Goal: Task Accomplishment & Management: Complete application form

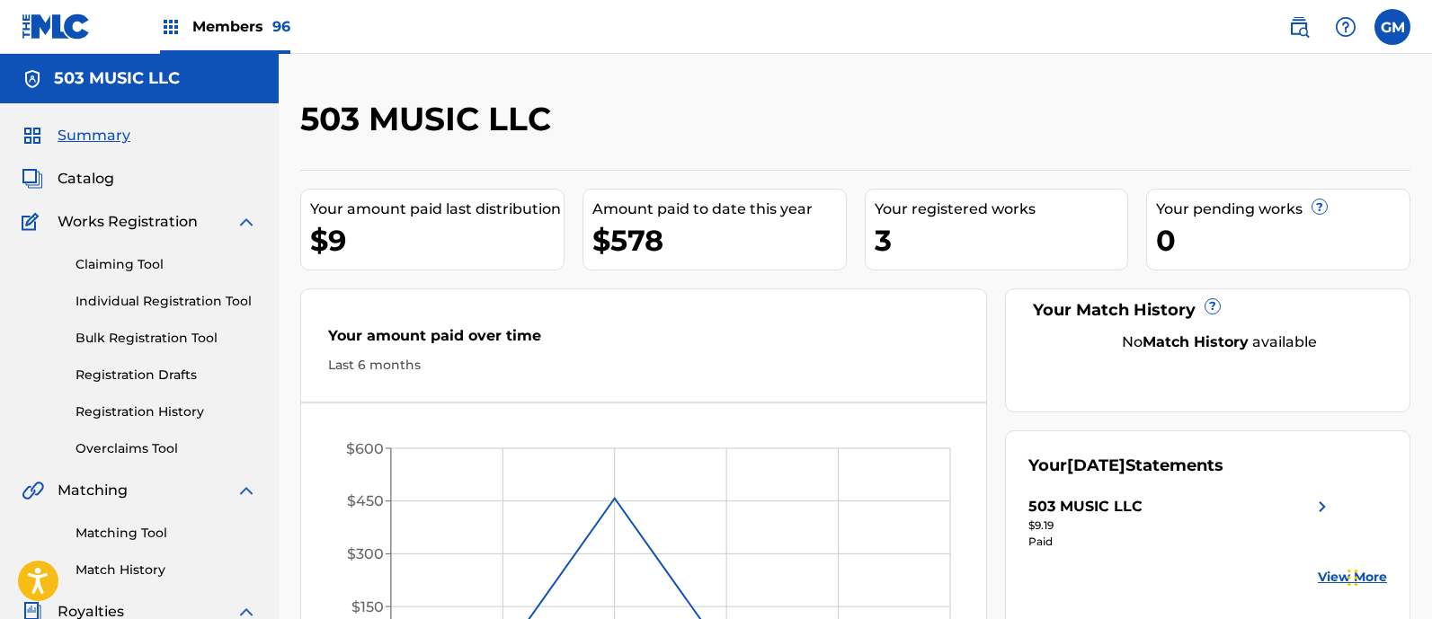
click at [232, 26] on span "Members 96" at bounding box center [241, 26] width 98 height 21
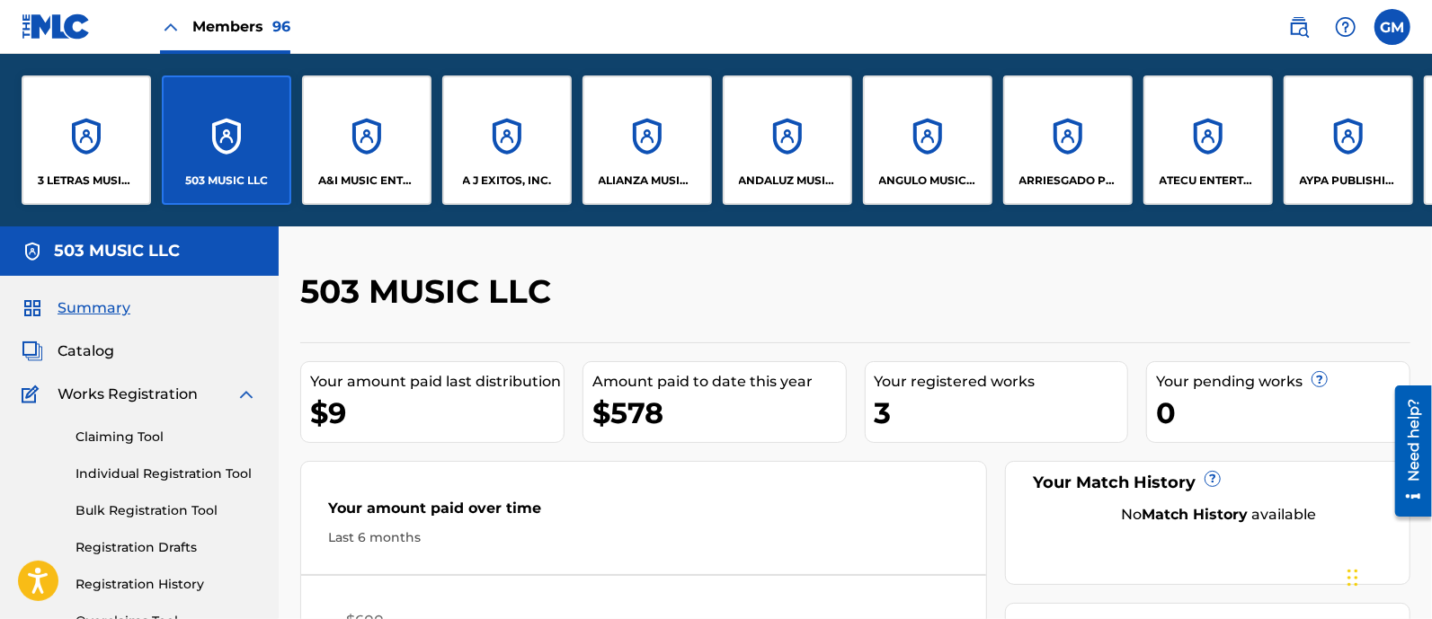
click at [526, 182] on p "A J EXITOS, INC." at bounding box center [507, 181] width 89 height 16
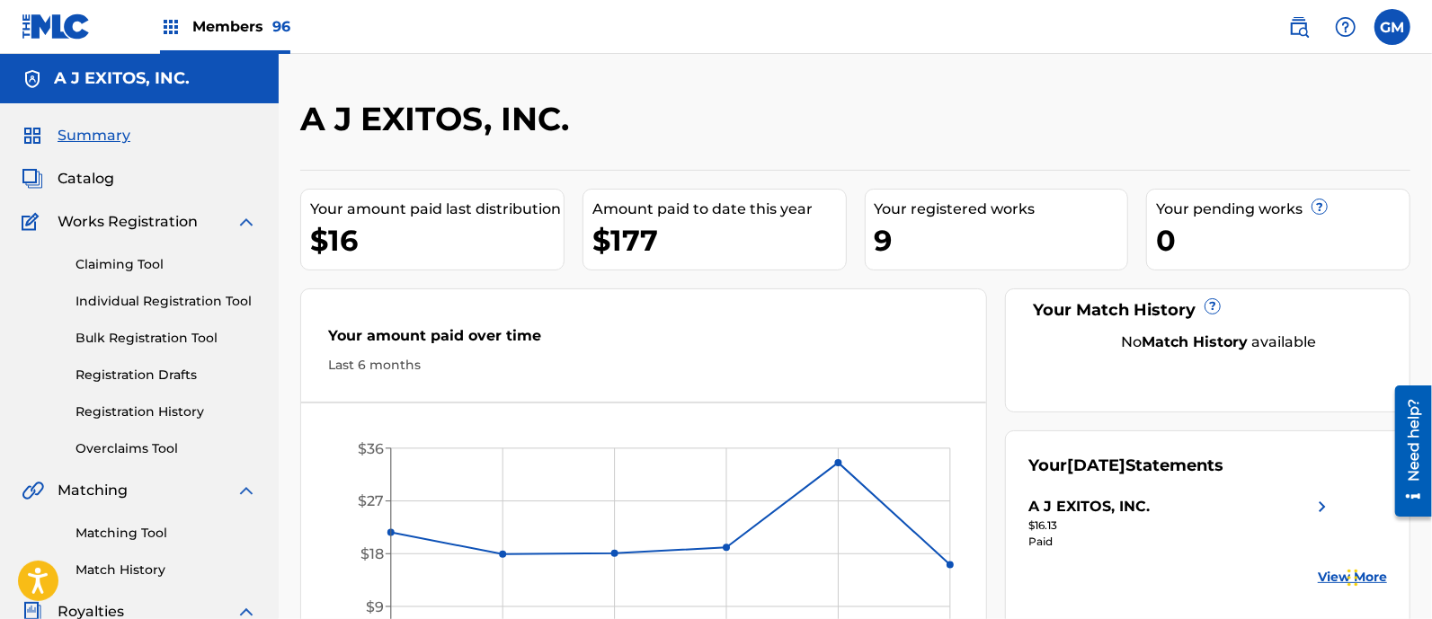
click at [1300, 24] on img at bounding box center [1299, 27] width 22 height 22
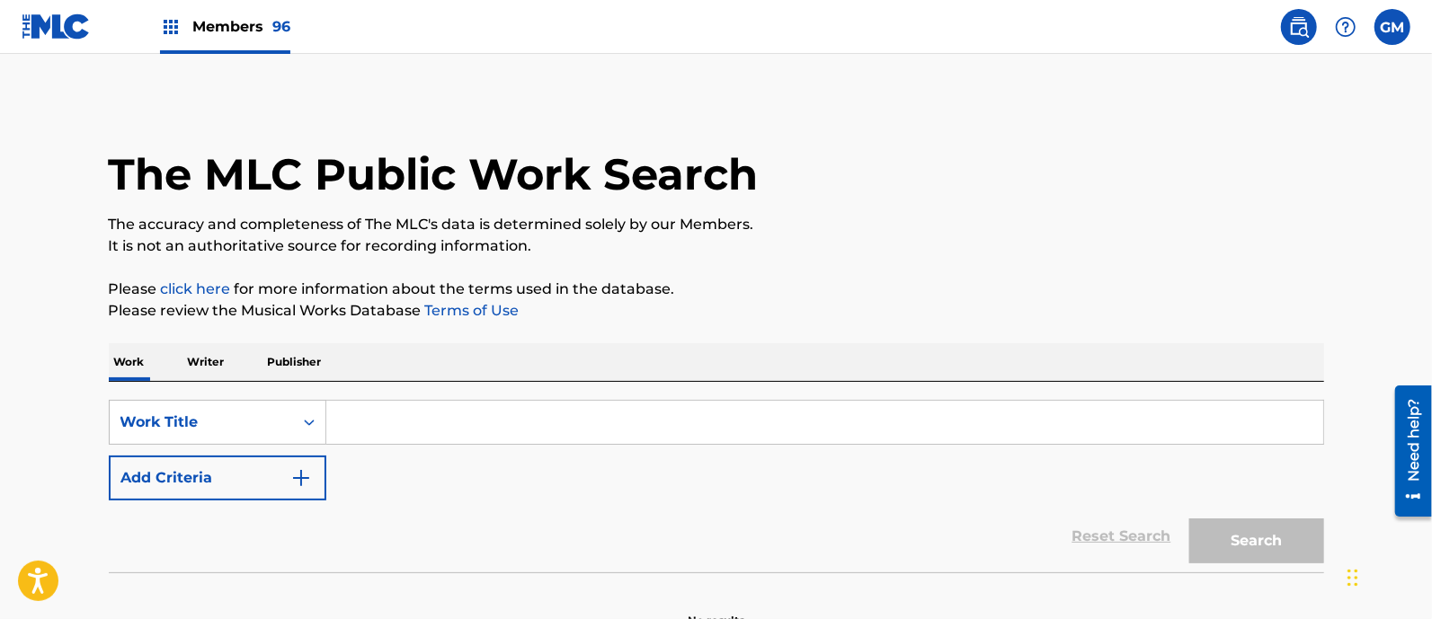
click at [388, 413] on input "Search Form" at bounding box center [824, 422] width 997 height 43
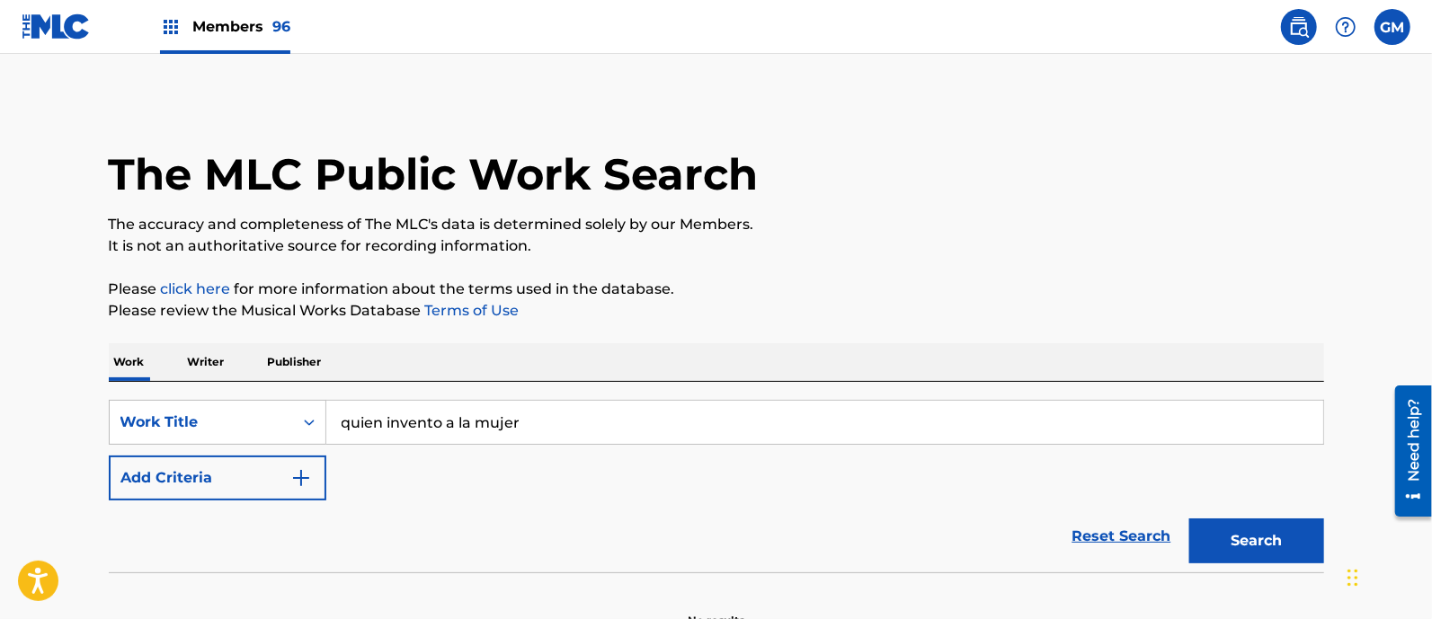
type input "quien invento a la mujer"
click at [1189, 519] on button "Search" at bounding box center [1256, 541] width 135 height 45
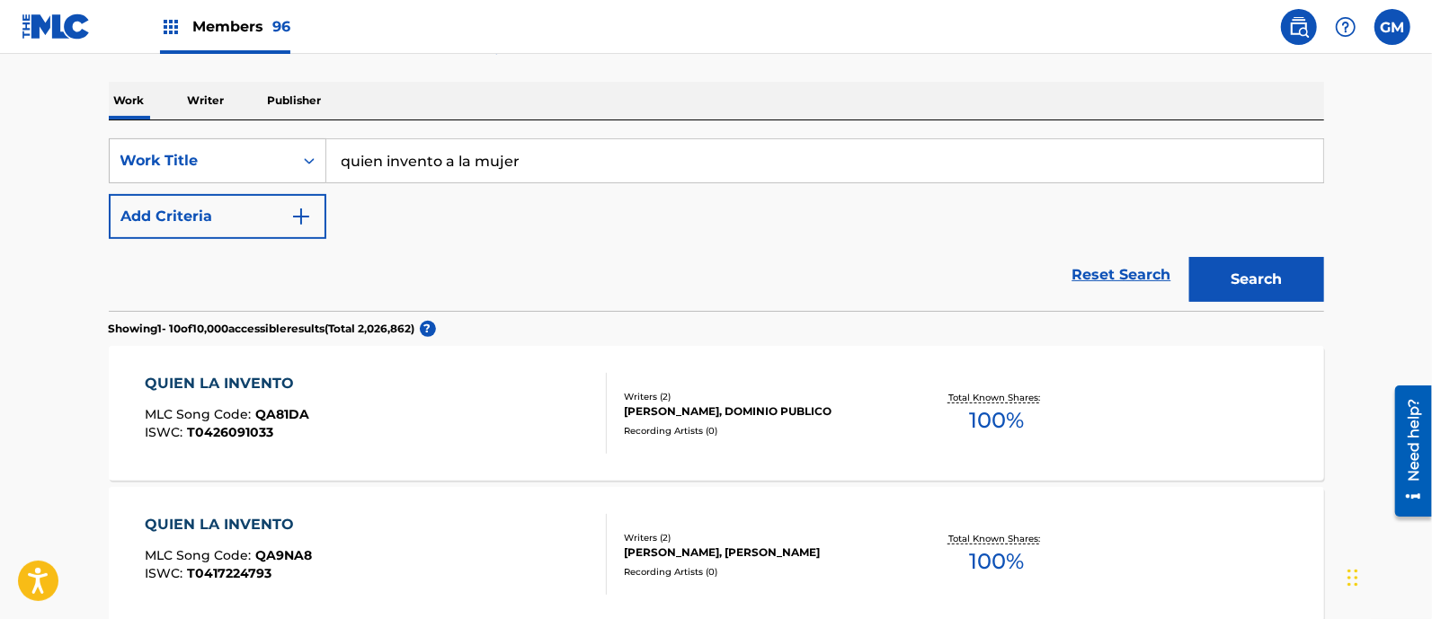
click at [238, 29] on span "Members 96" at bounding box center [241, 26] width 98 height 21
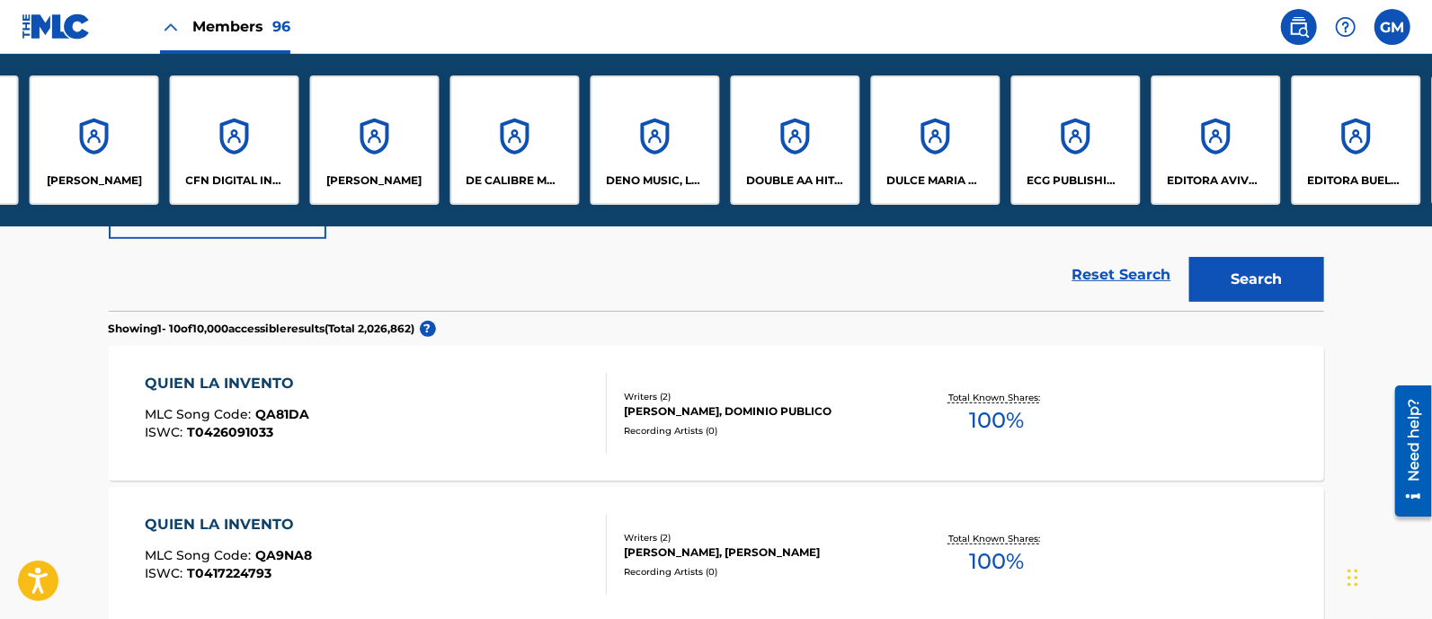
scroll to position [0, 1933]
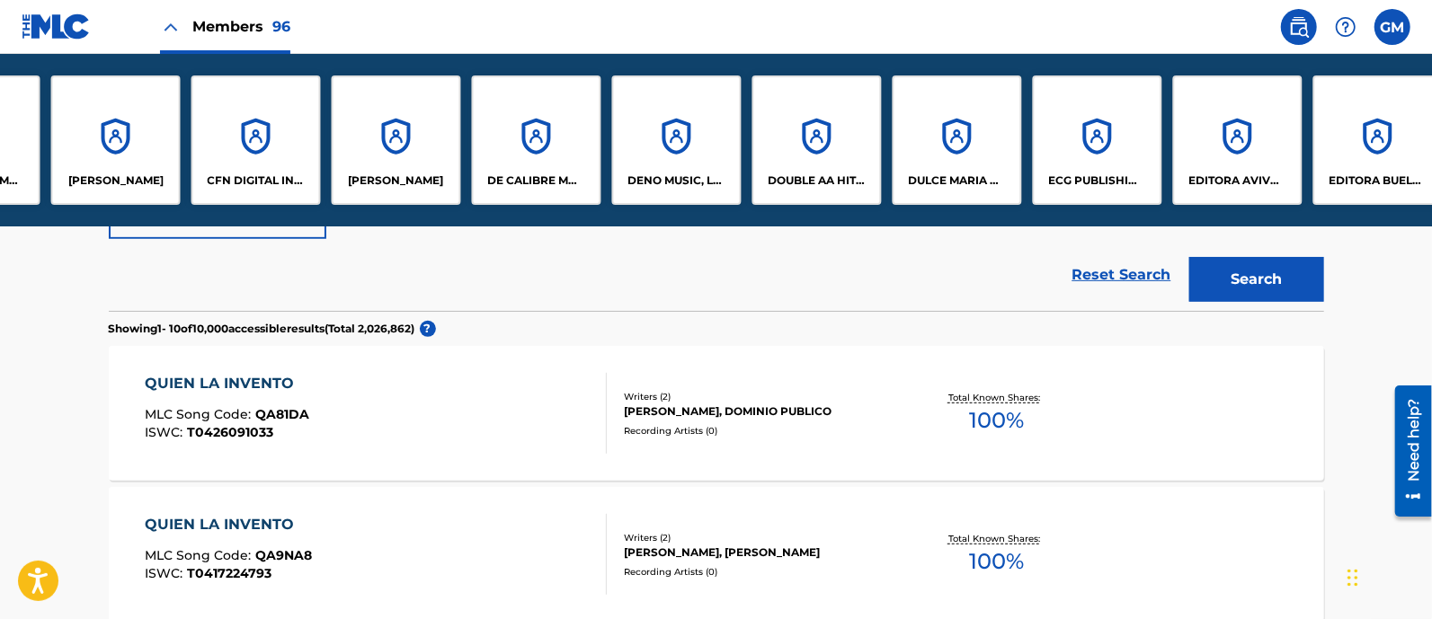
click at [255, 159] on div "CFN DIGITAL INC." at bounding box center [255, 139] width 129 height 129
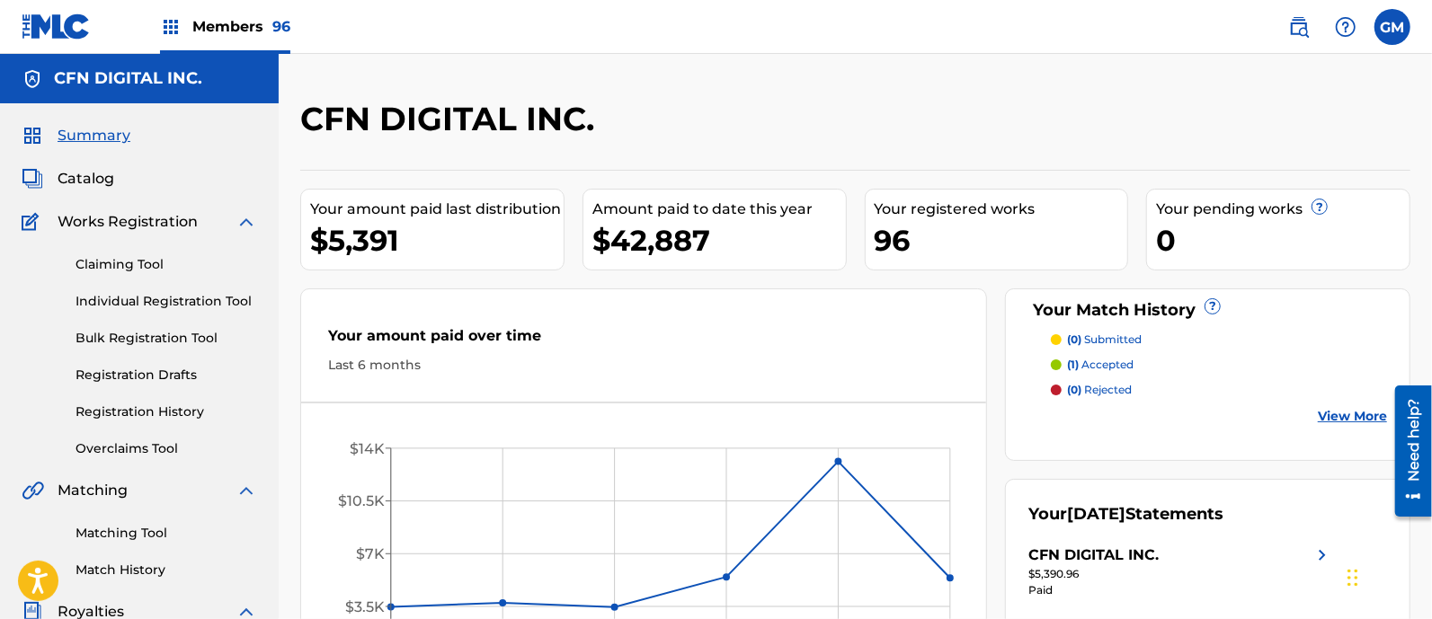
click at [148, 295] on link "Individual Registration Tool" at bounding box center [166, 301] width 182 height 19
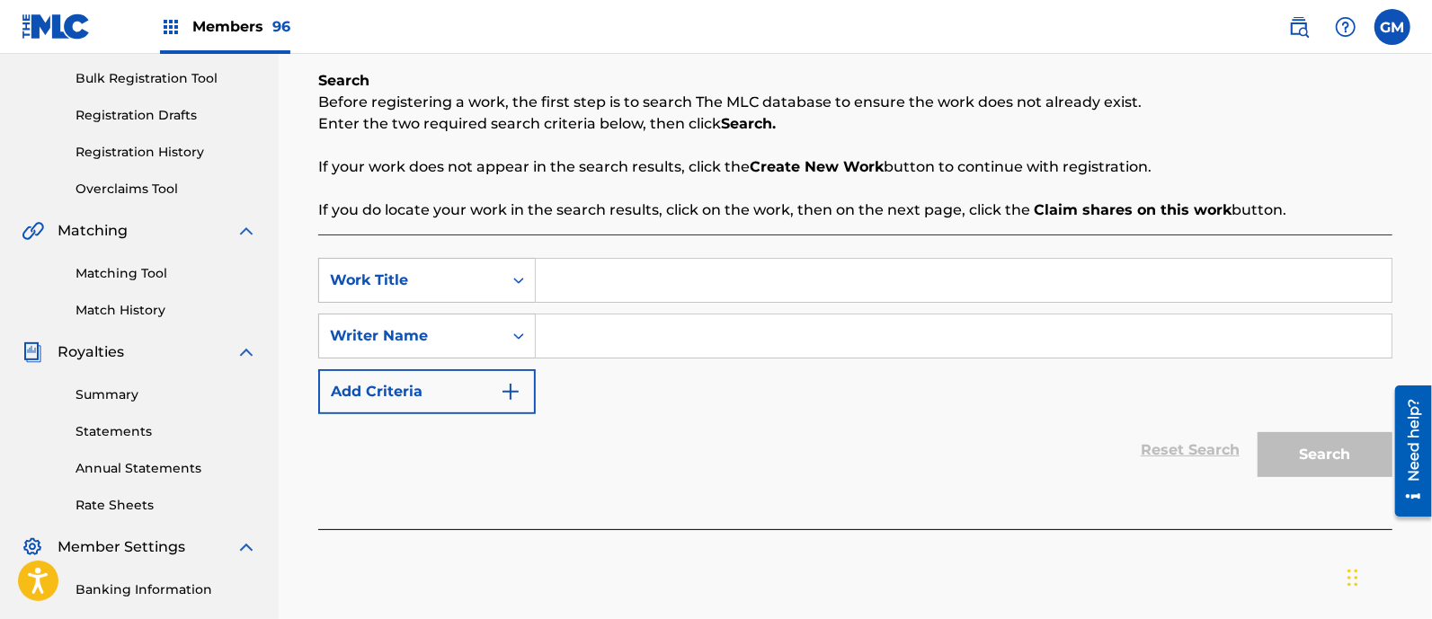
scroll to position [262, 0]
click at [585, 335] on input "Search Form" at bounding box center [964, 334] width 856 height 43
type input "[PERSON_NAME]"
click at [1301, 27] on img at bounding box center [1299, 27] width 22 height 22
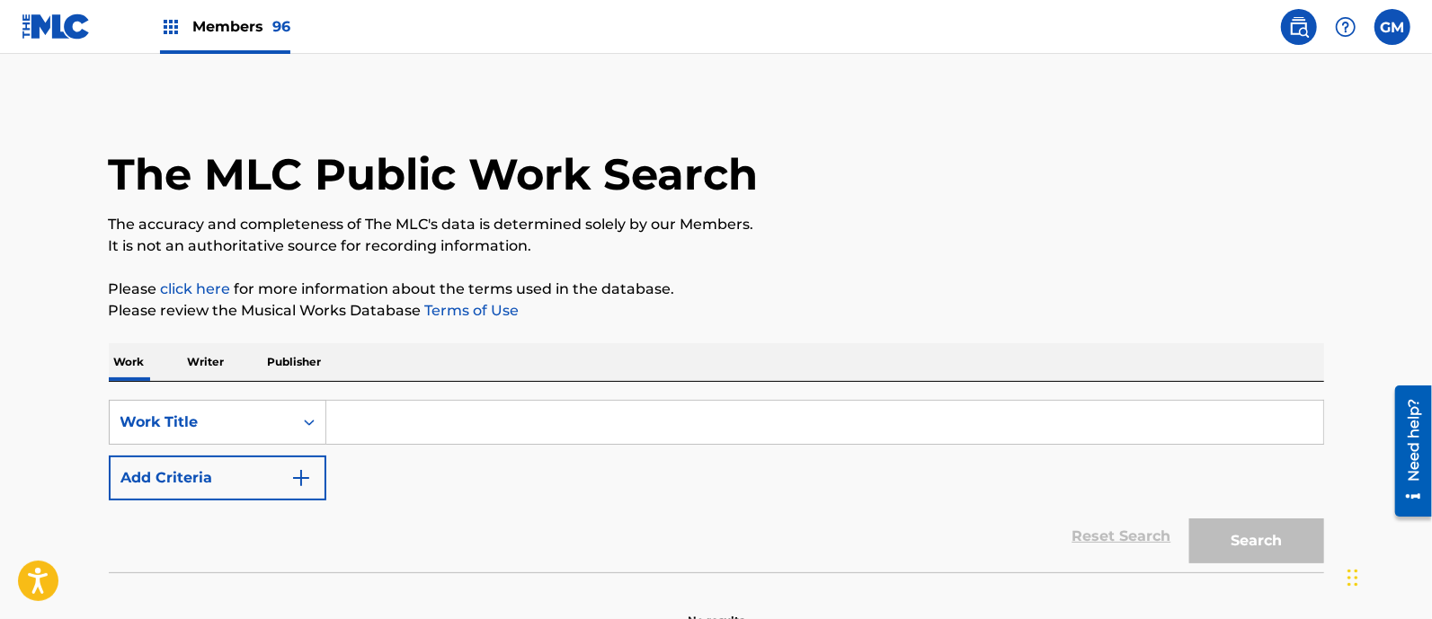
click at [203, 359] on p "Writer" at bounding box center [206, 362] width 48 height 38
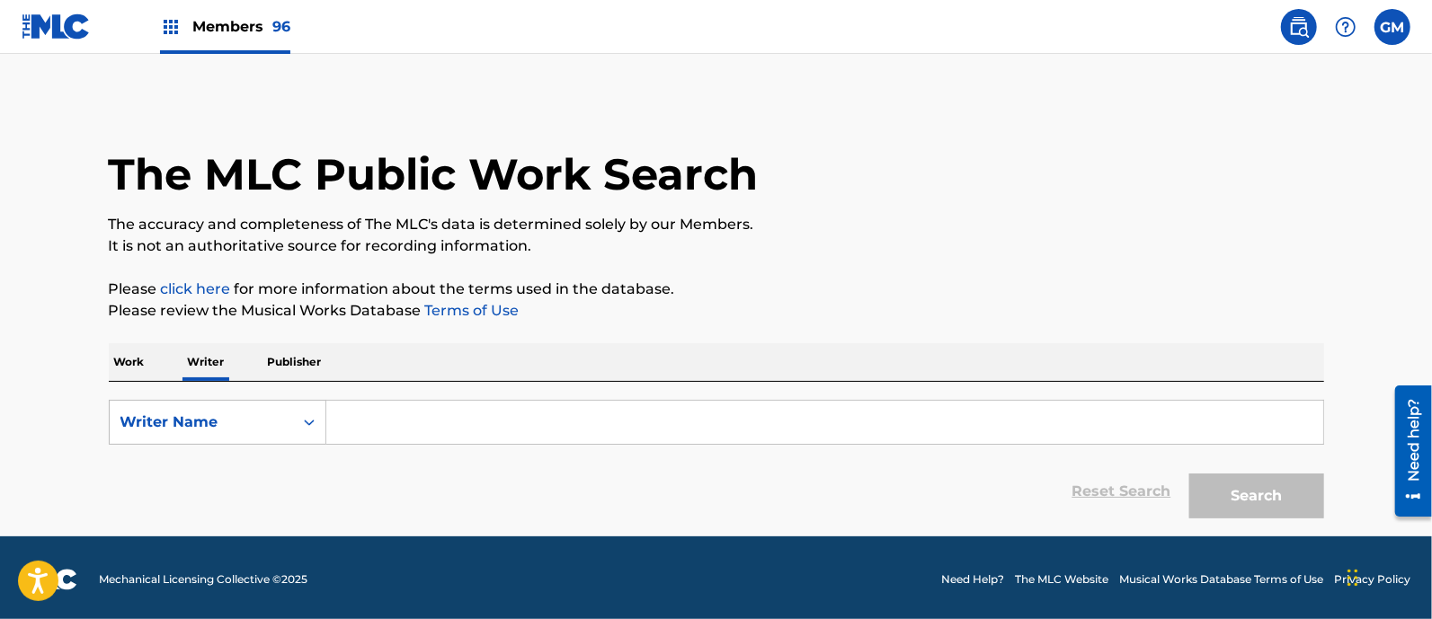
click at [355, 413] on input "Search Form" at bounding box center [824, 422] width 997 height 43
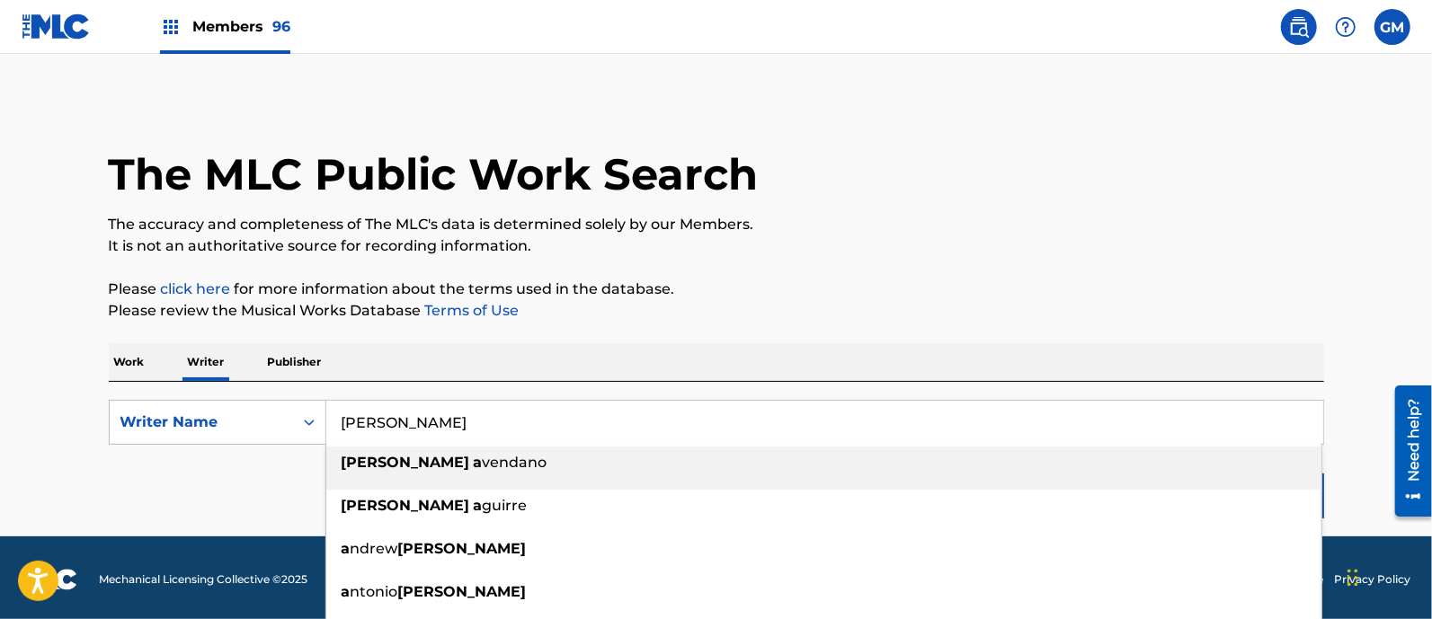
click at [483, 454] on span "vendano" at bounding box center [515, 462] width 65 height 17
type input "[PERSON_NAME]"
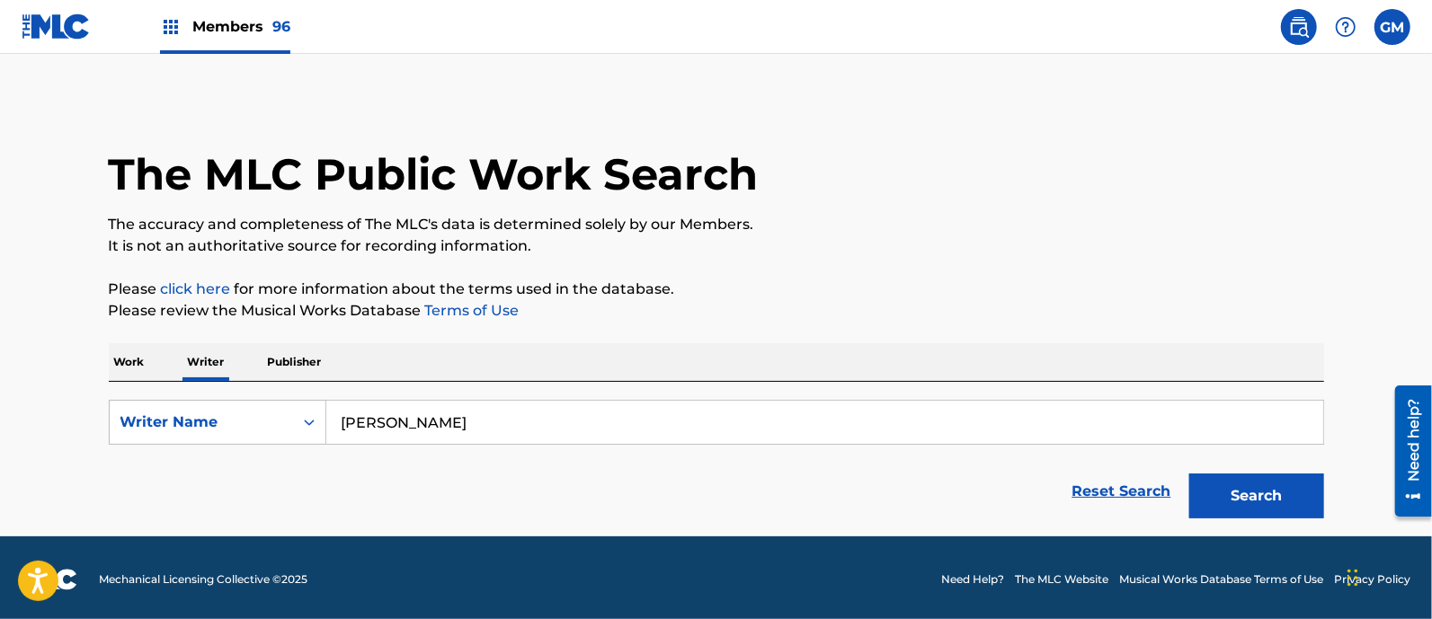
click at [1254, 496] on button "Search" at bounding box center [1256, 496] width 135 height 45
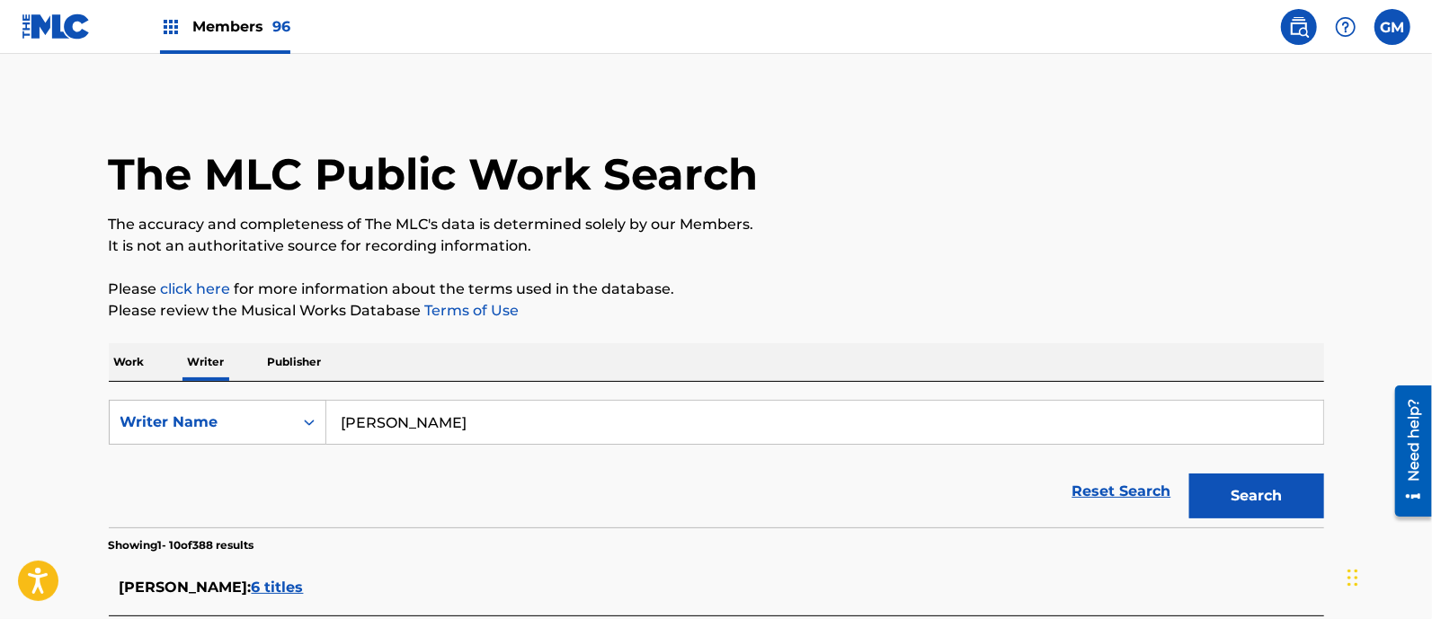
click at [208, 26] on span "Members 96" at bounding box center [241, 26] width 98 height 21
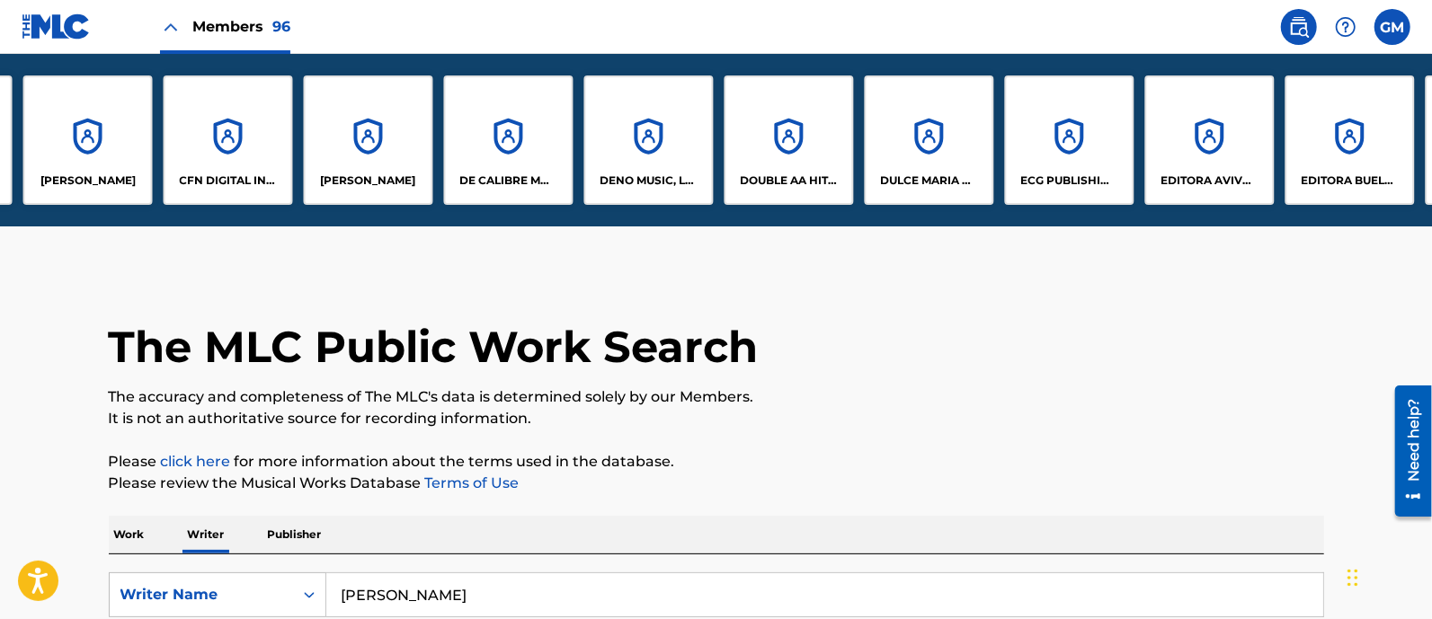
scroll to position [0, 1876]
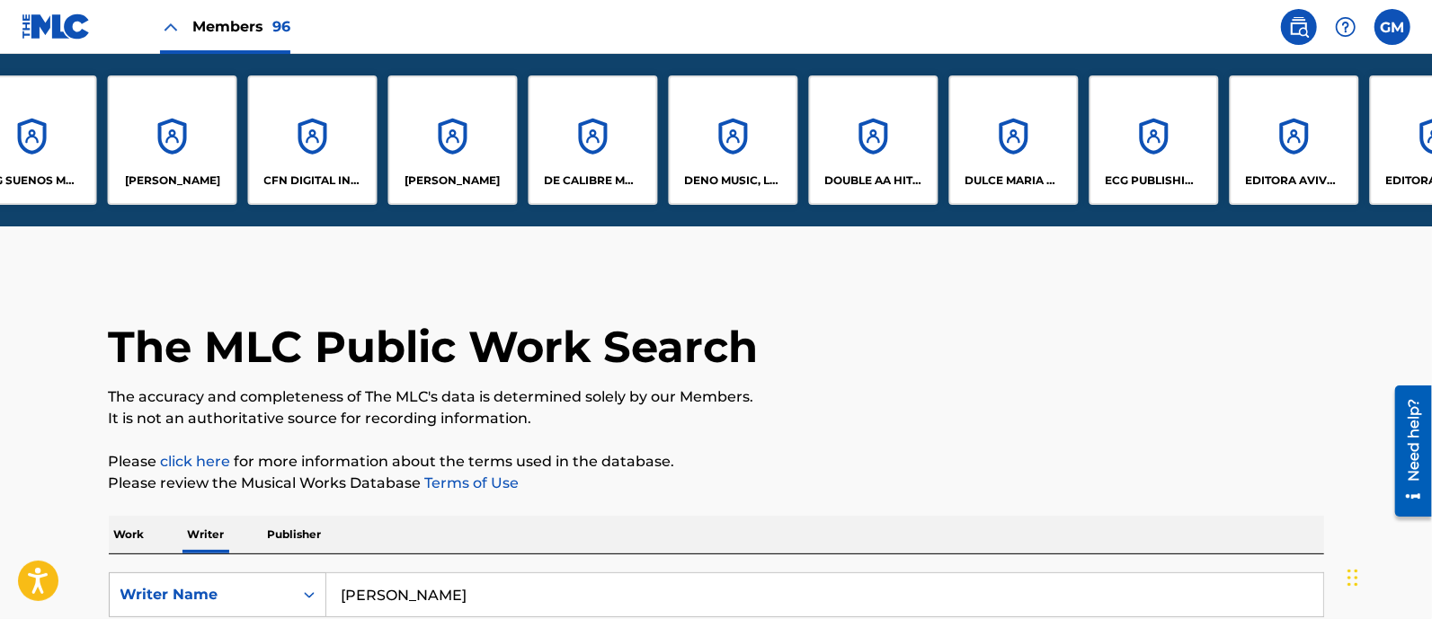
click at [288, 155] on div "CFN DIGITAL INC." at bounding box center [312, 139] width 129 height 129
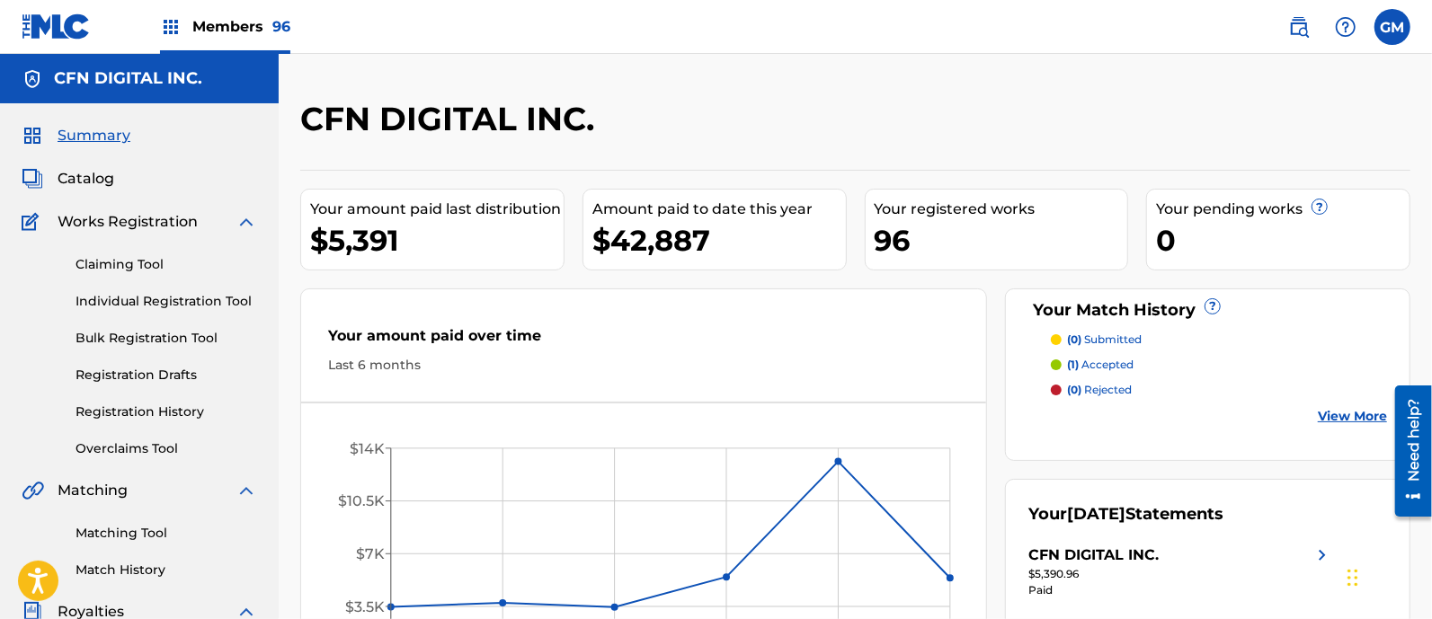
click at [146, 294] on link "Individual Registration Tool" at bounding box center [166, 301] width 182 height 19
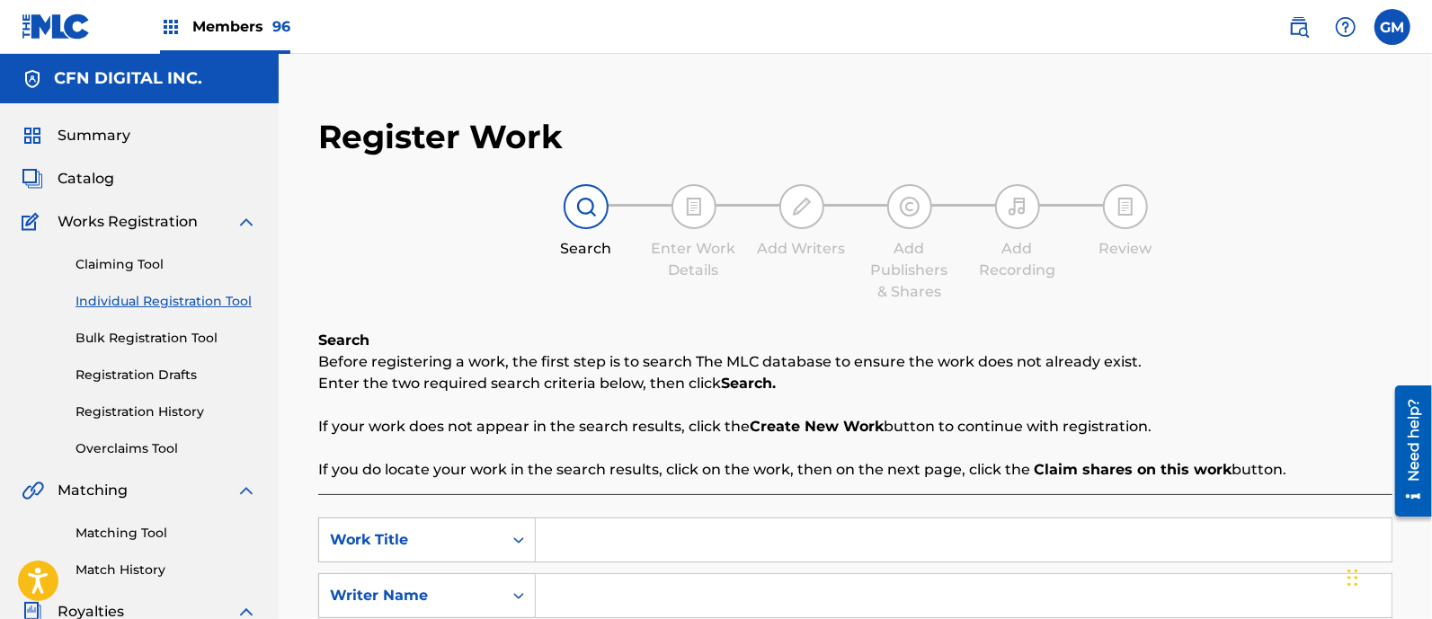
click at [599, 541] on input "Search Form" at bounding box center [964, 540] width 856 height 43
type input "QUIEN INVENTO A LA MUJER"
click at [582, 590] on input "Search Form" at bounding box center [964, 595] width 856 height 43
type input "[PERSON_NAME]"
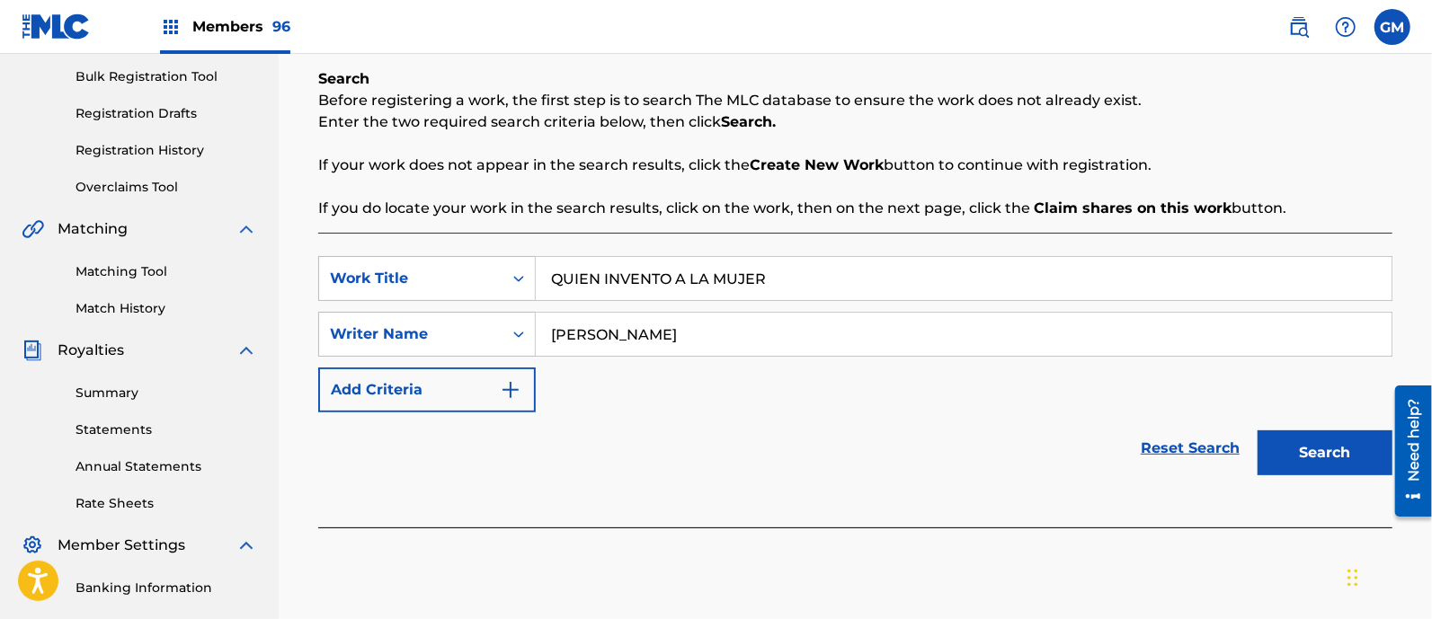
click at [1301, 443] on button "Search" at bounding box center [1324, 452] width 135 height 45
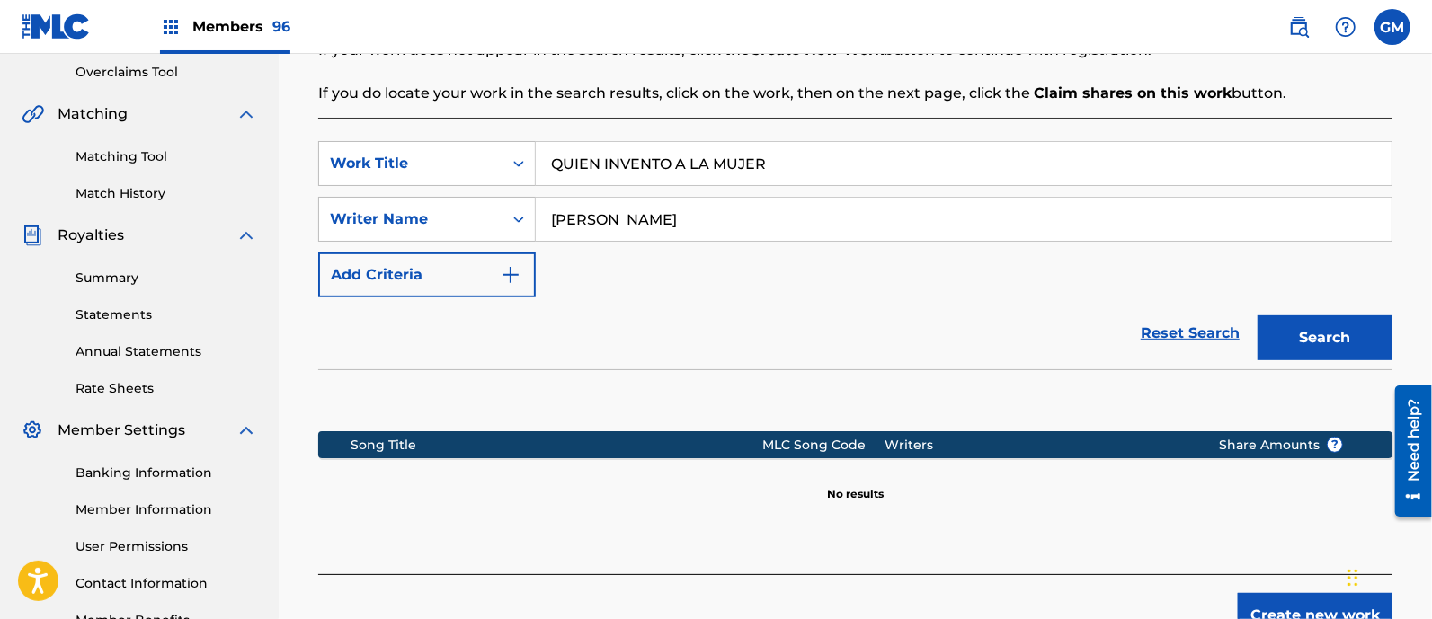
scroll to position [499, 0]
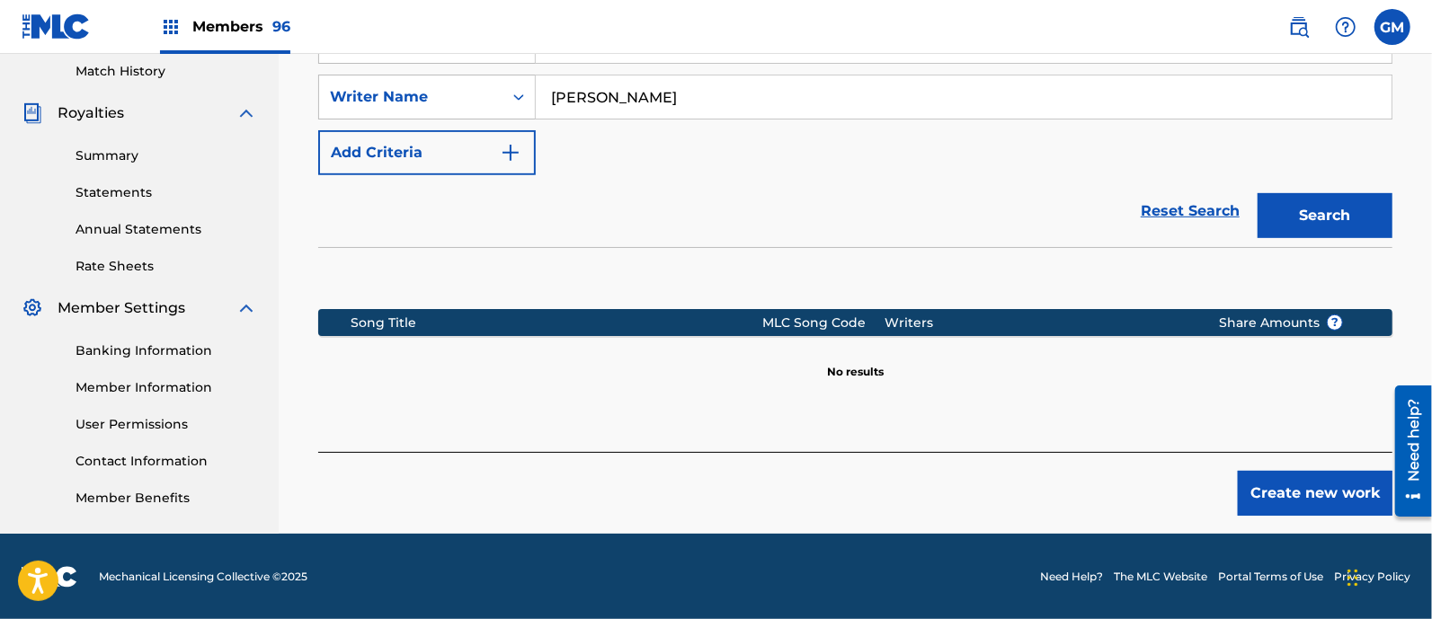
click at [1273, 490] on button "Create new work" at bounding box center [1314, 493] width 155 height 45
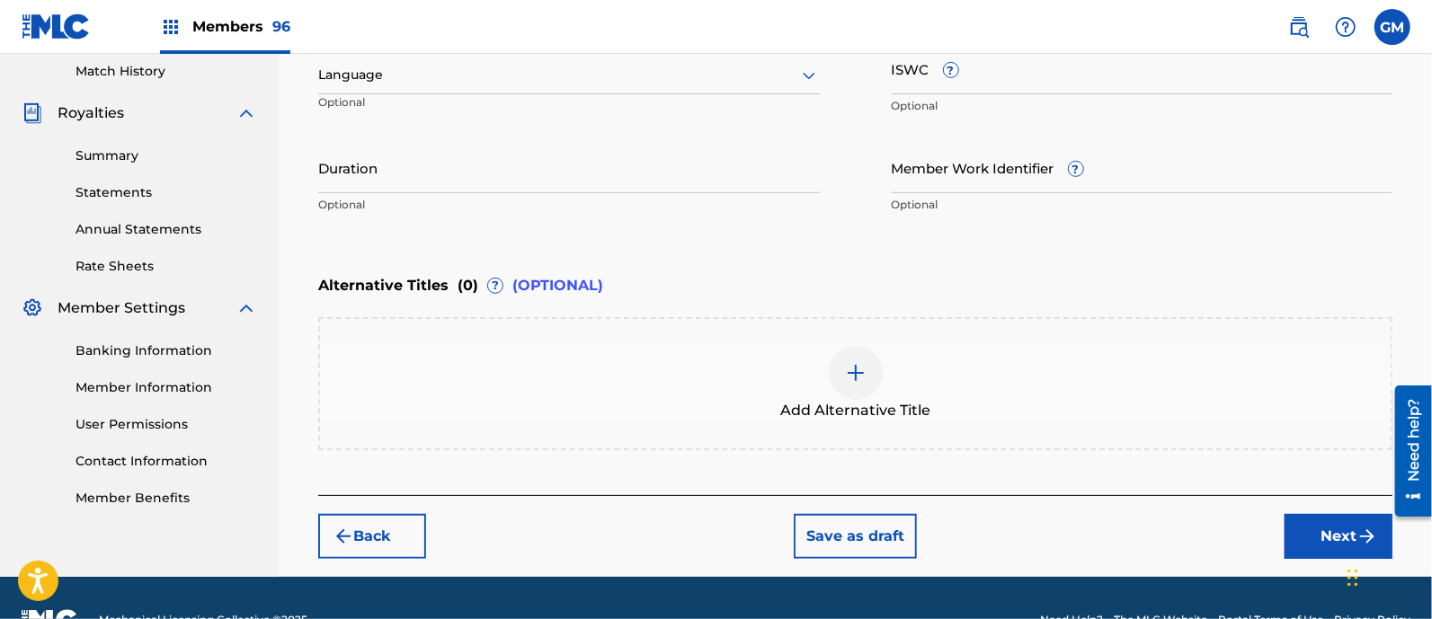
click at [370, 74] on div at bounding box center [568, 75] width 501 height 22
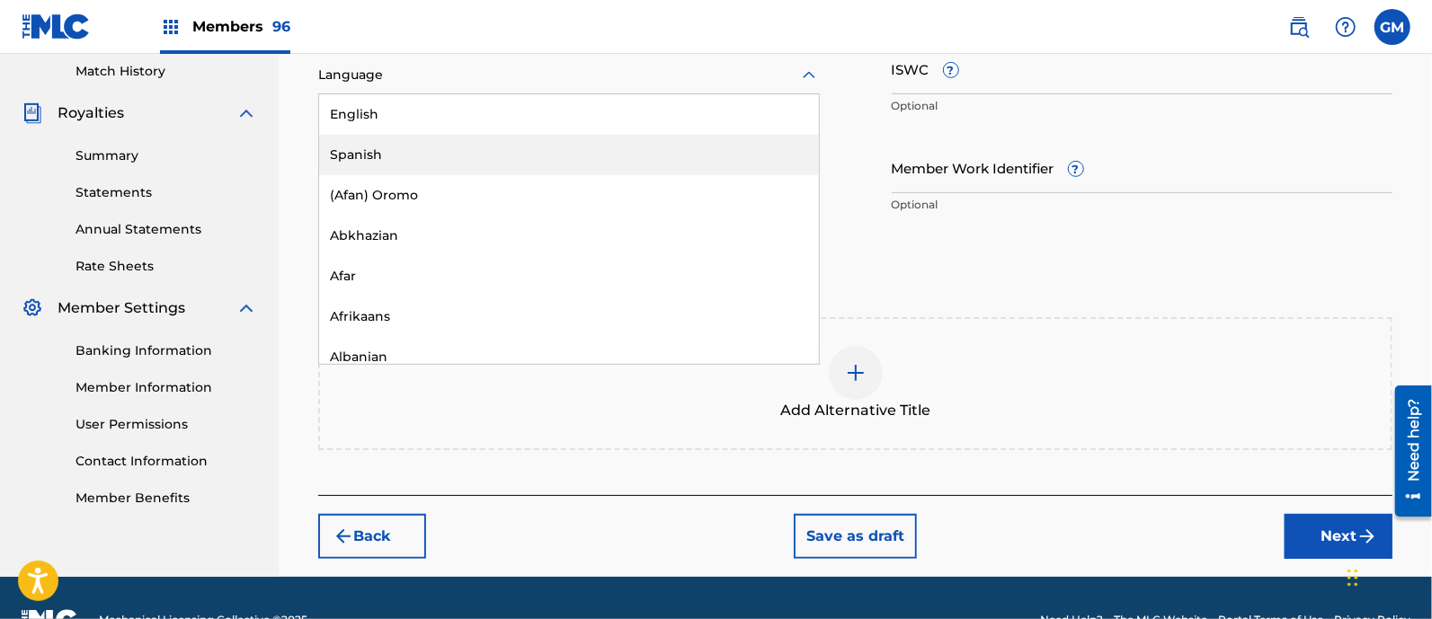
click at [365, 148] on div "Spanish" at bounding box center [569, 155] width 500 height 40
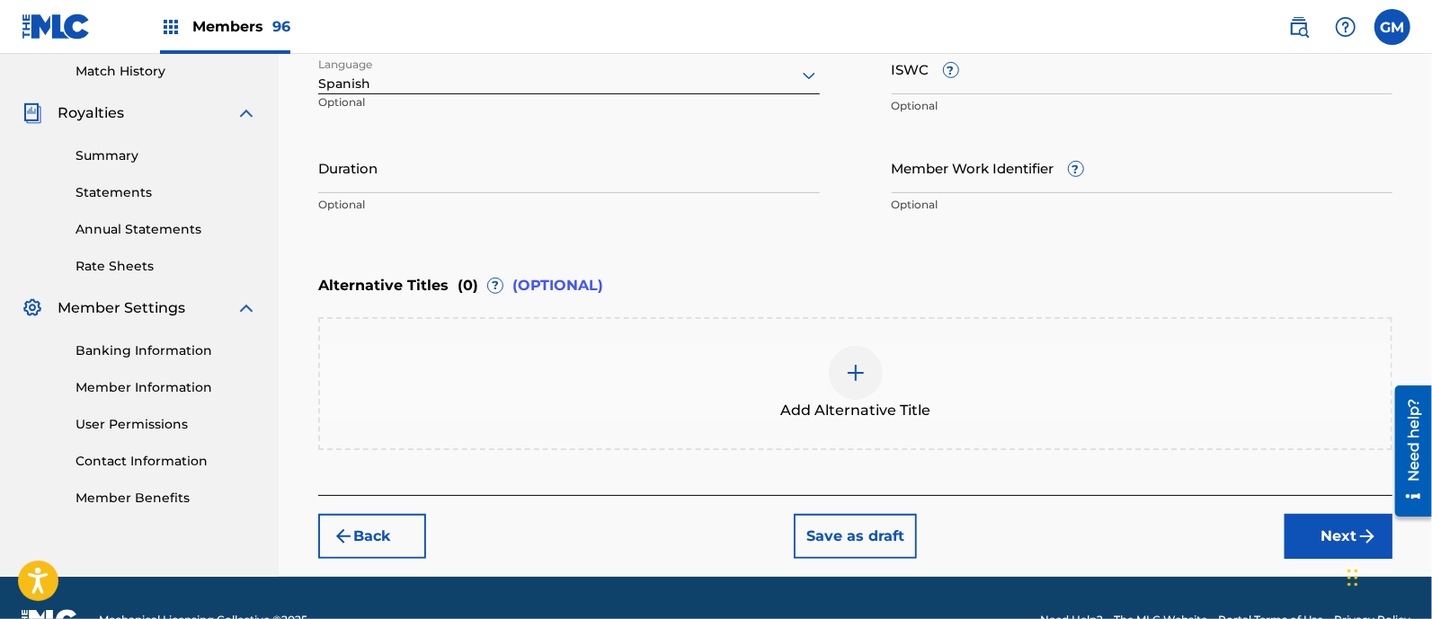
click at [1324, 545] on button "Next" at bounding box center [1338, 536] width 108 height 45
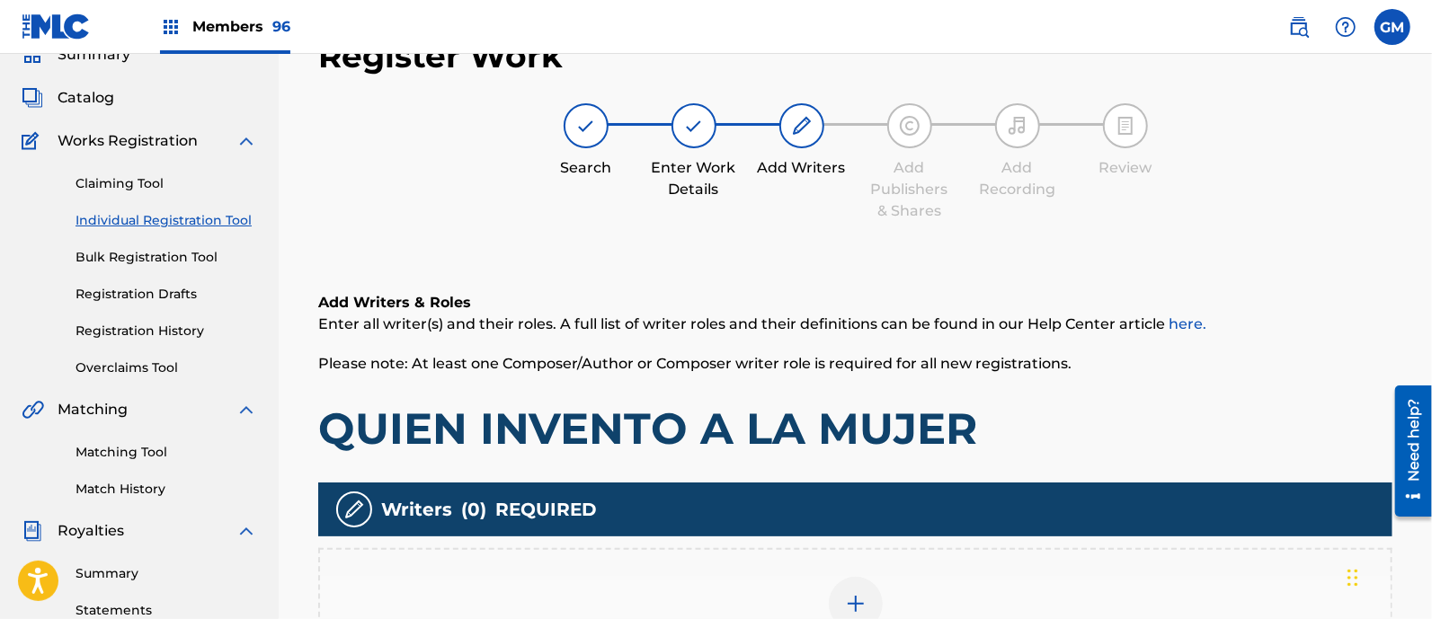
scroll to position [342, 0]
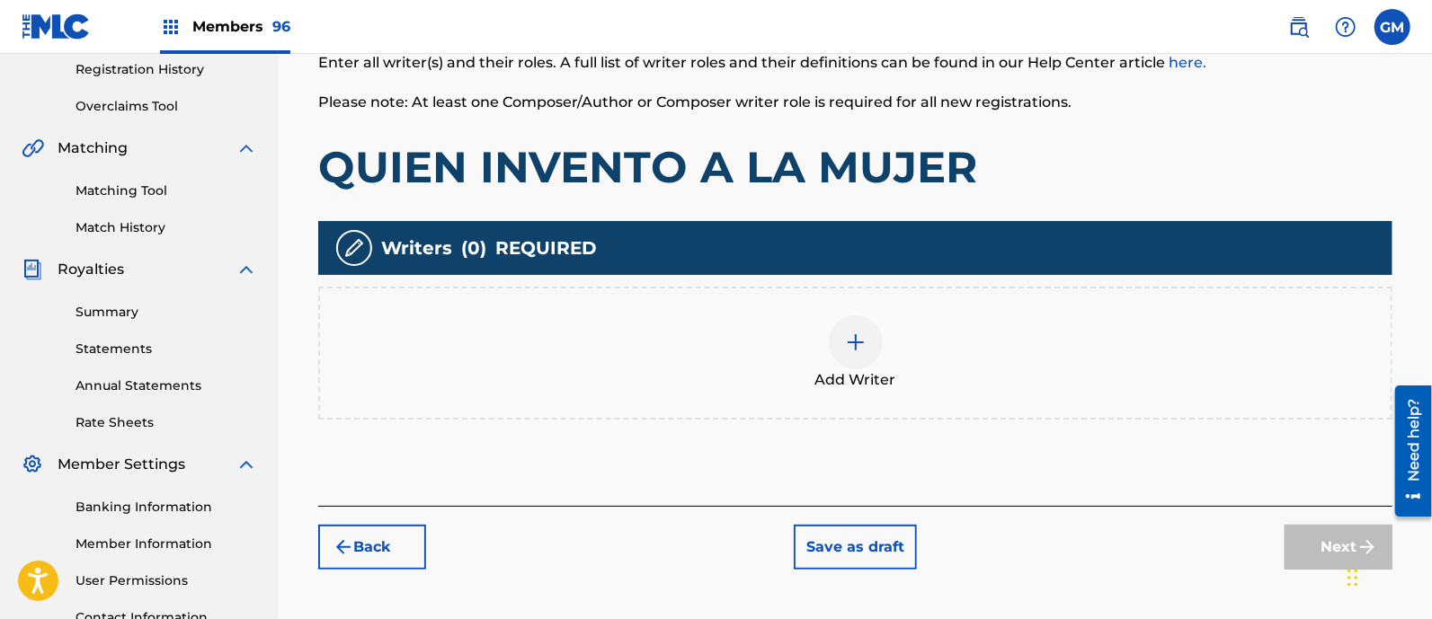
click at [860, 343] on img at bounding box center [856, 343] width 22 height 22
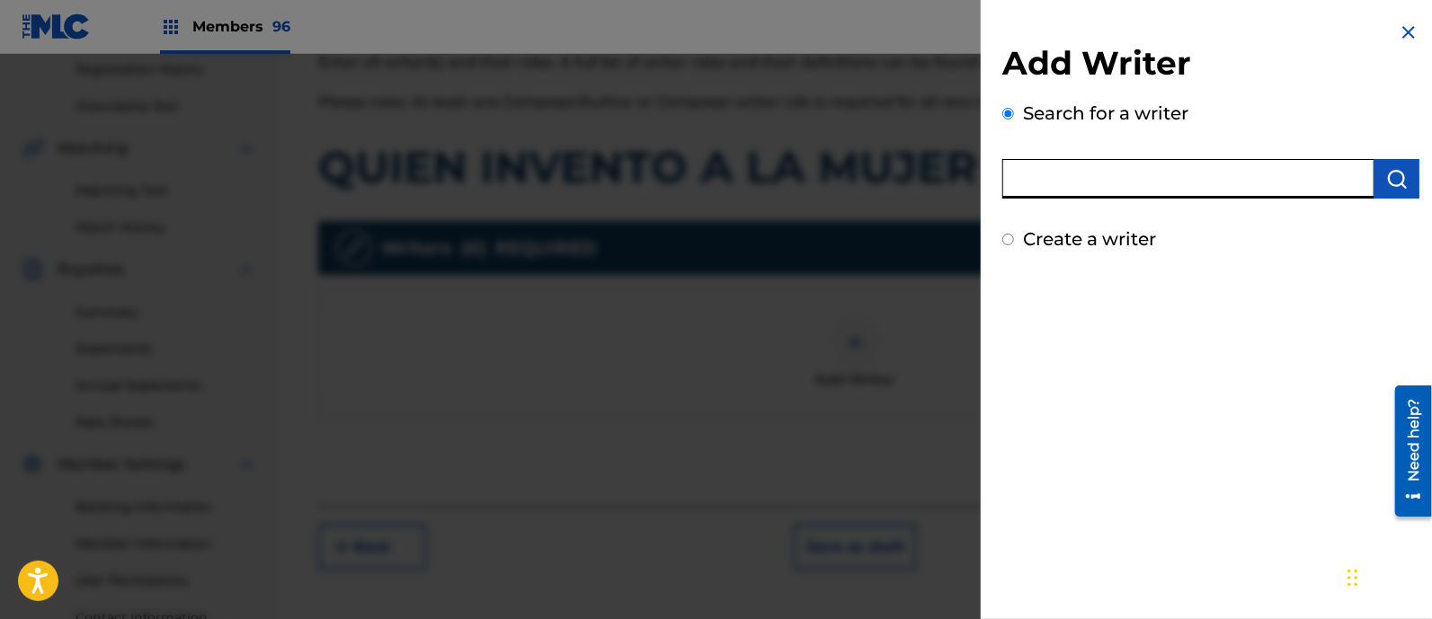
click at [1065, 182] on input "text" at bounding box center [1188, 179] width 372 height 40
type input "[PERSON_NAME]"
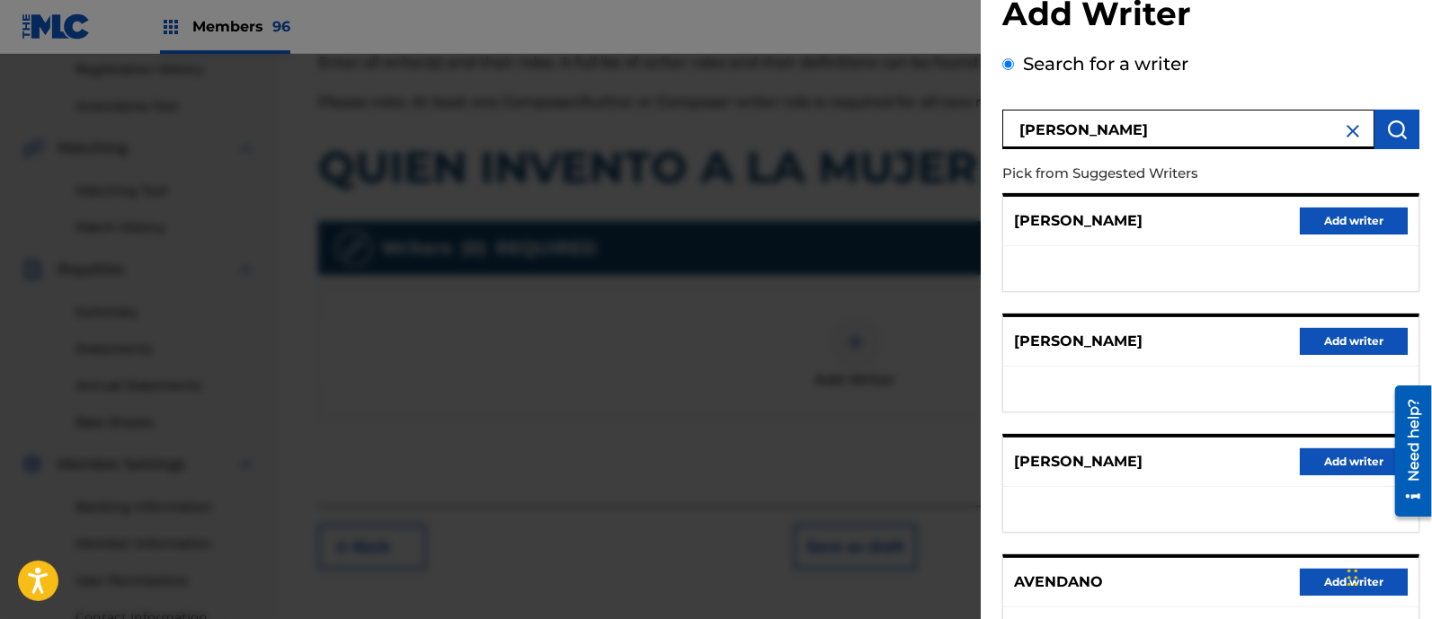
scroll to position [312, 0]
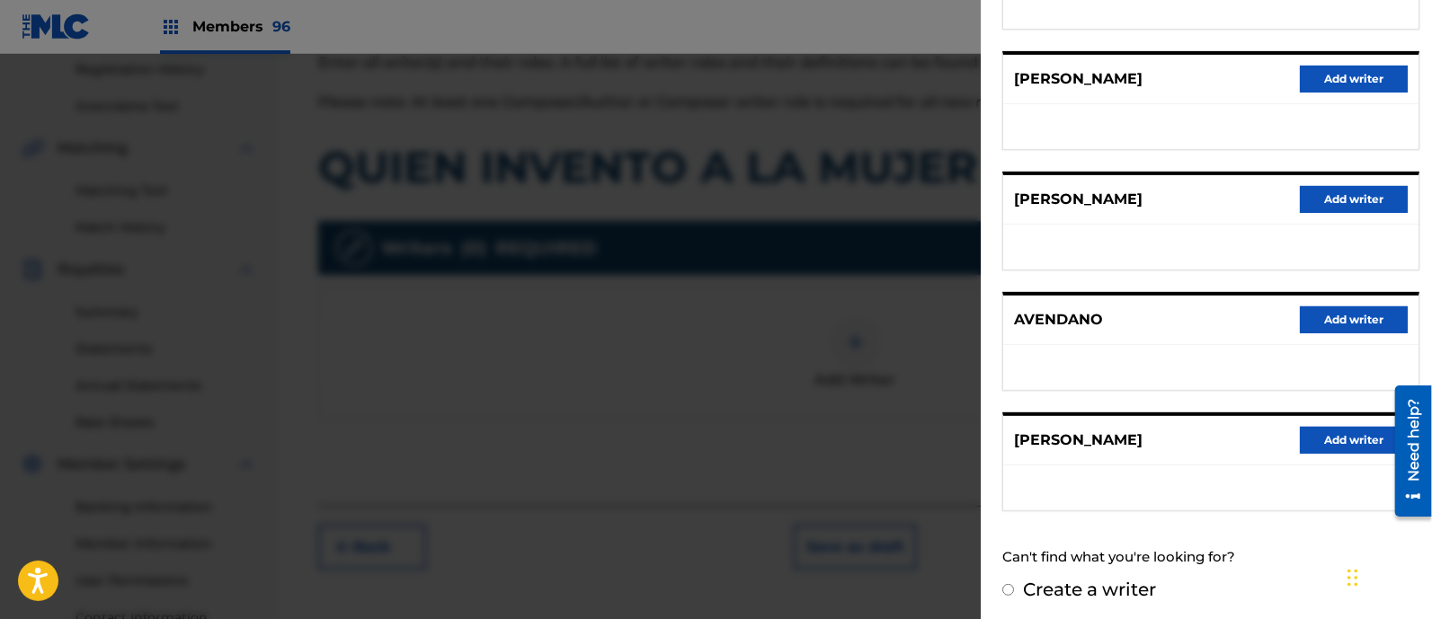
click at [1004, 586] on input "Create a writer" at bounding box center [1008, 590] width 12 height 12
radio input "false"
radio input "true"
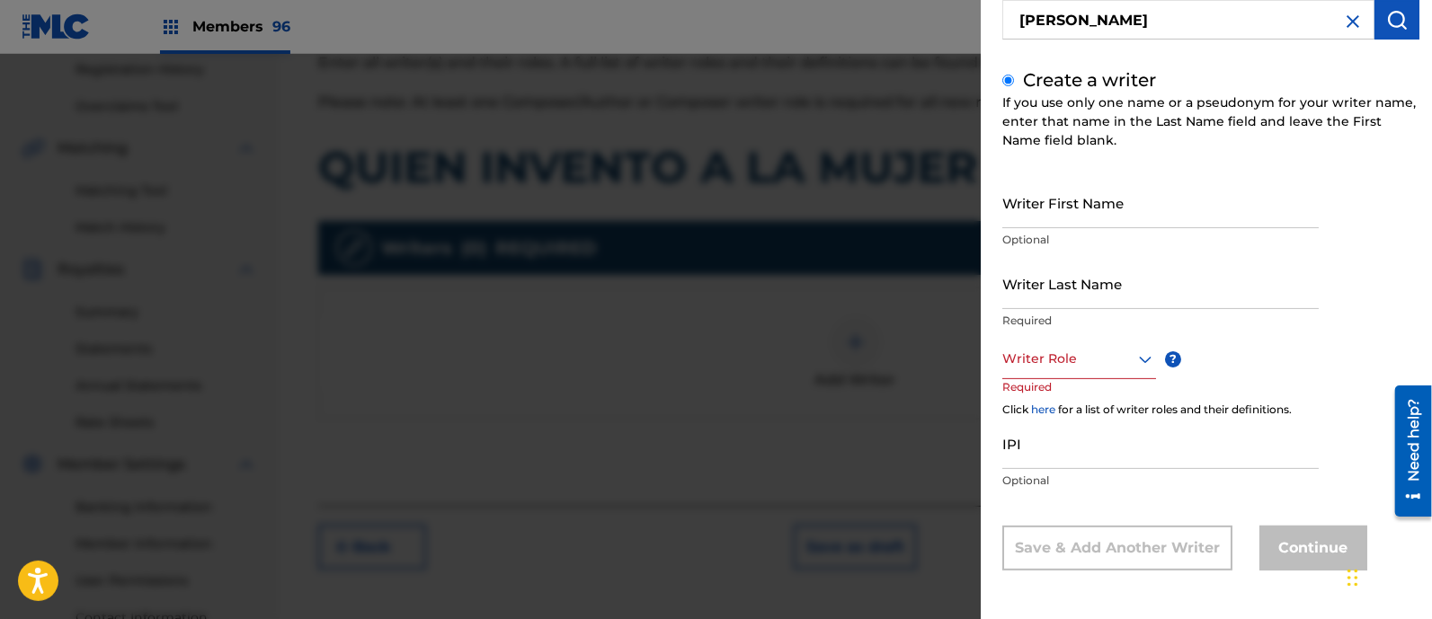
scroll to position [158, 0]
click at [1078, 203] on input "Writer First Name" at bounding box center [1160, 203] width 316 height 51
paste input "[PERSON_NAME] SR"
type input "[PERSON_NAME] SR"
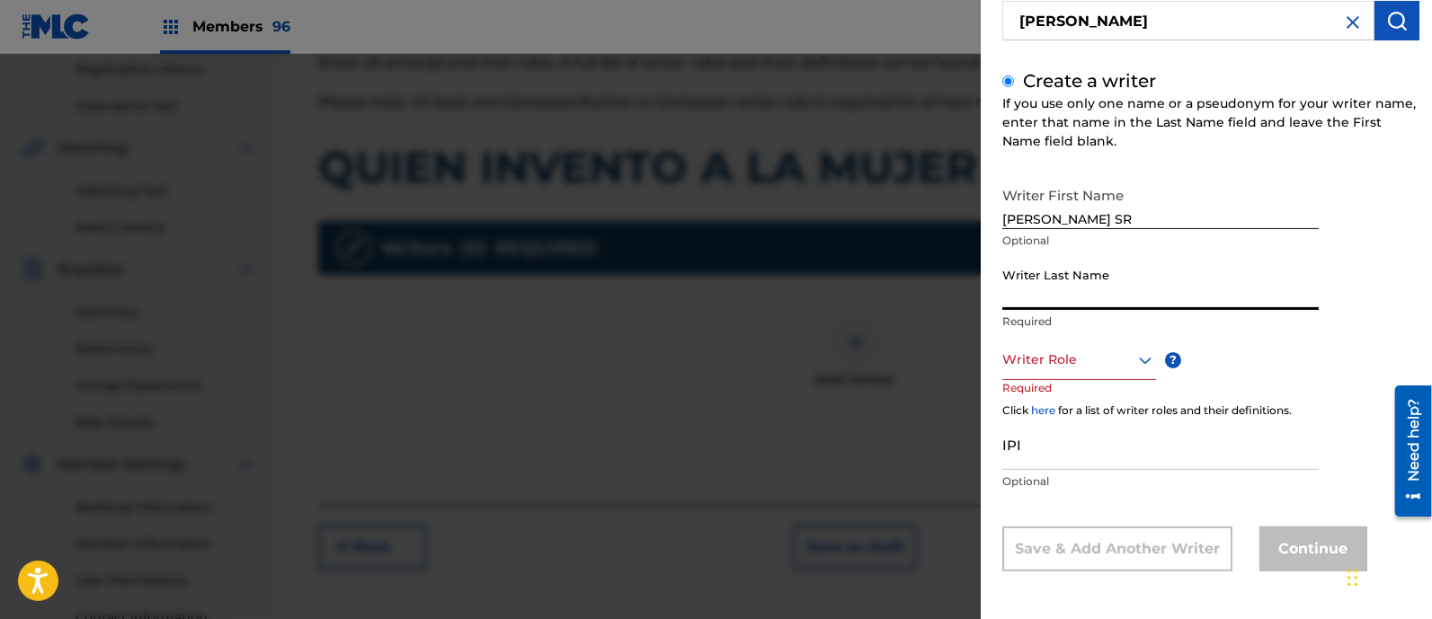
click at [1056, 285] on input "Writer Last Name" at bounding box center [1160, 284] width 316 height 51
paste input "[PERSON_NAME] SR"
drag, startPoint x: 1140, startPoint y: 290, endPoint x: 1263, endPoint y: 297, distance: 123.3
click at [1263, 297] on input "[PERSON_NAME] SR" at bounding box center [1160, 284] width 316 height 51
type input "[PERSON_NAME]"
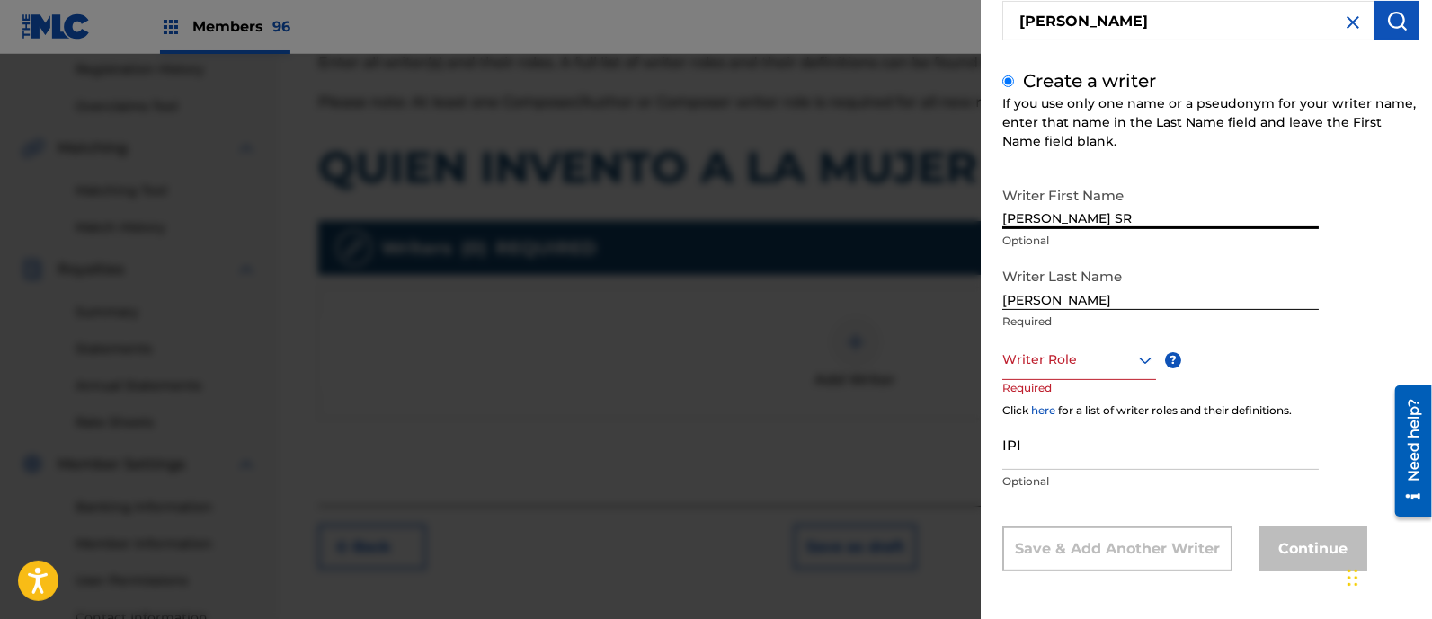
drag, startPoint x: 1143, startPoint y: 215, endPoint x: 943, endPoint y: 214, distance: 200.4
click at [943, 214] on div "Add Writer Search for a writer [PERSON_NAME] Create a writer If you use only on…" at bounding box center [716, 336] width 1432 height 565
type input "[PERSON_NAME]"
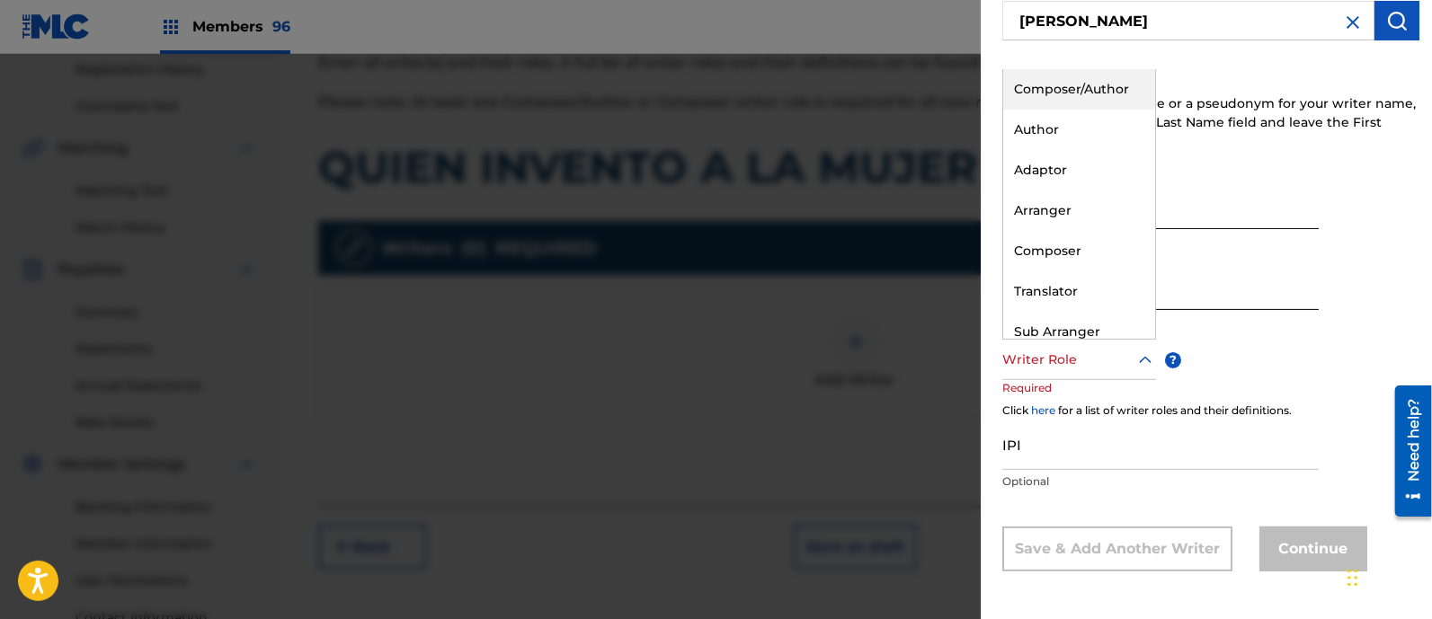
click at [1030, 349] on div at bounding box center [1079, 360] width 154 height 22
click at [1060, 89] on div "Composer/Author" at bounding box center [1079, 89] width 152 height 40
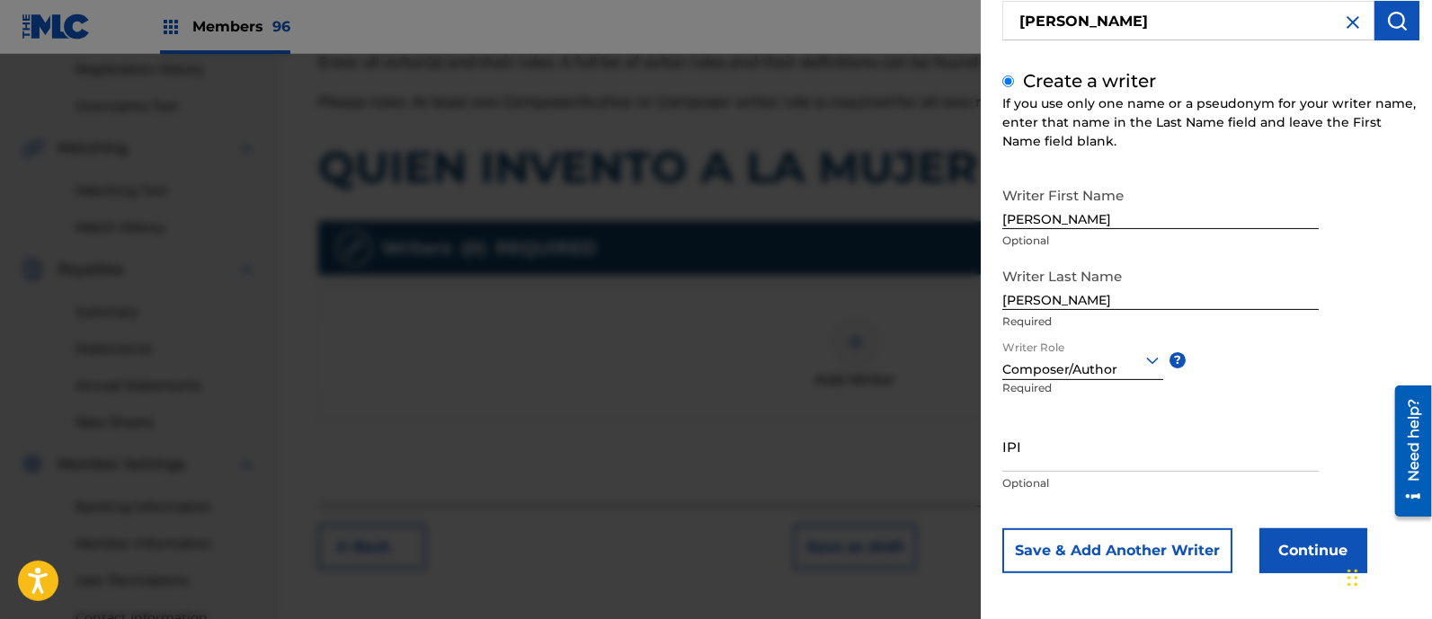
click at [1054, 441] on input "IPI" at bounding box center [1160, 446] width 316 height 51
paste input "1300583100"
type input "1300583100"
click at [1307, 545] on button "Continue" at bounding box center [1313, 550] width 108 height 45
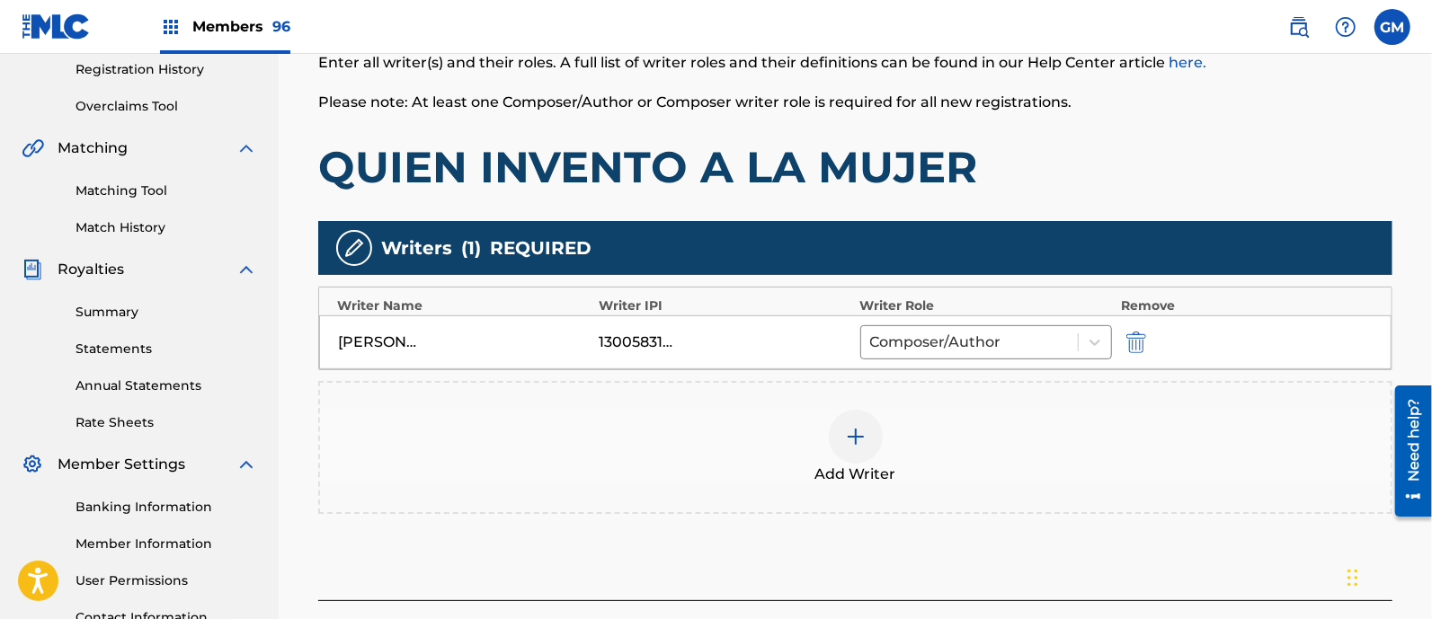
scroll to position [494, 0]
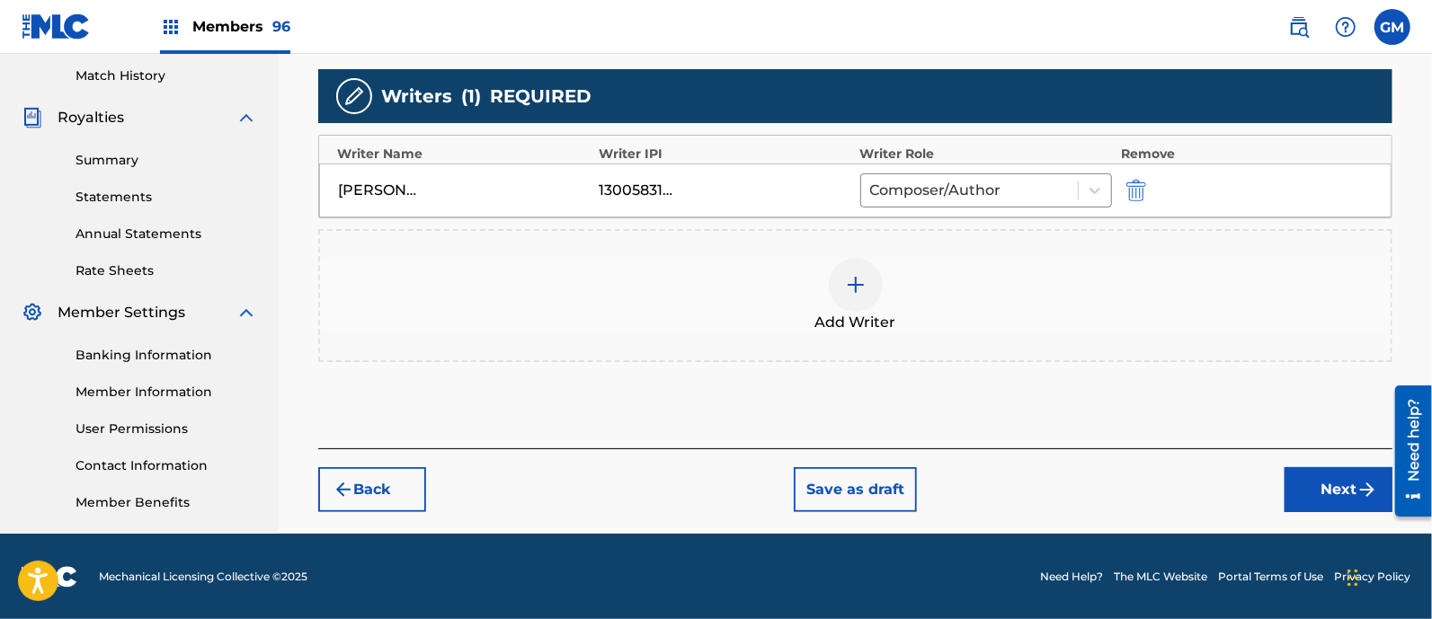
click at [1333, 482] on button "Next" at bounding box center [1338, 489] width 108 height 45
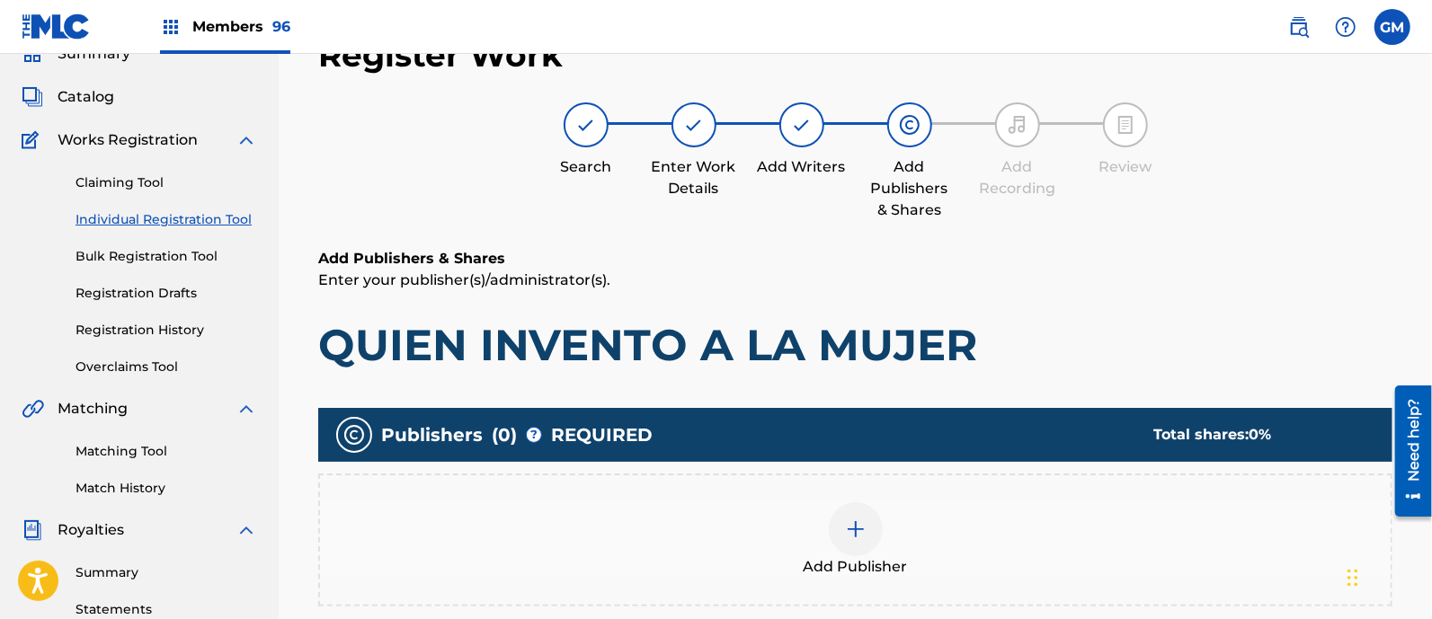
scroll to position [81, 0]
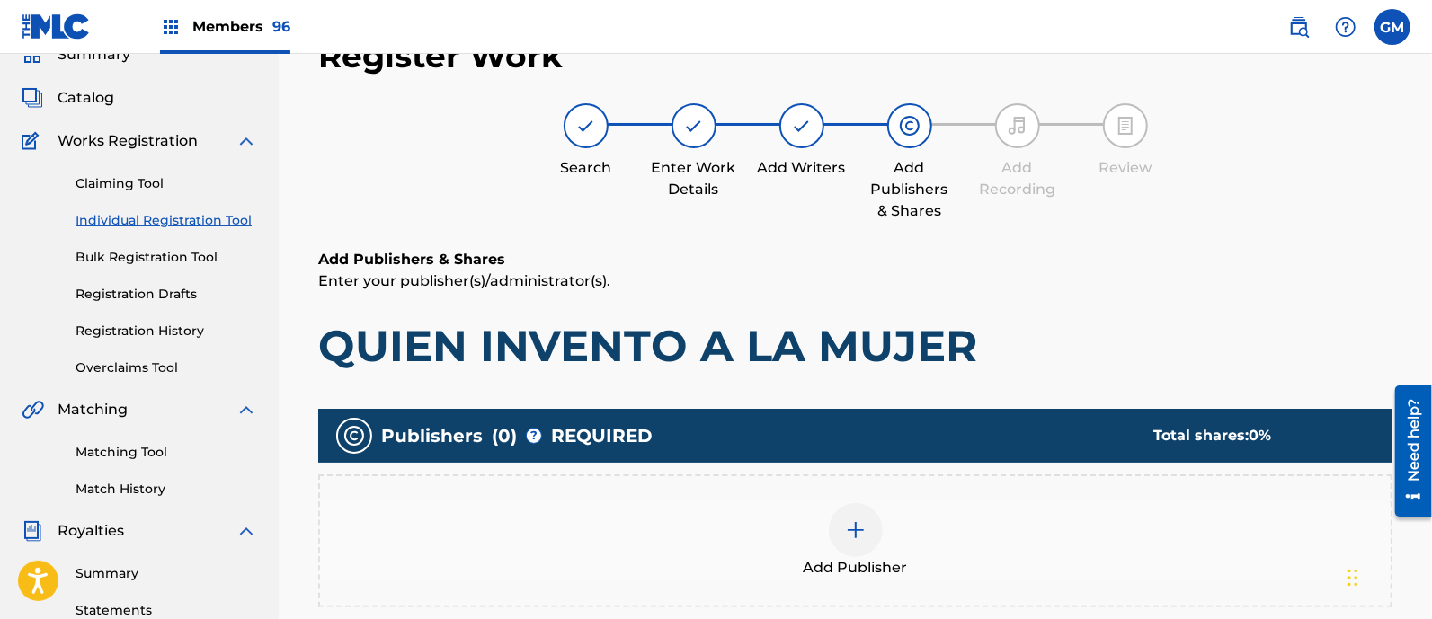
click at [854, 524] on img at bounding box center [856, 530] width 22 height 22
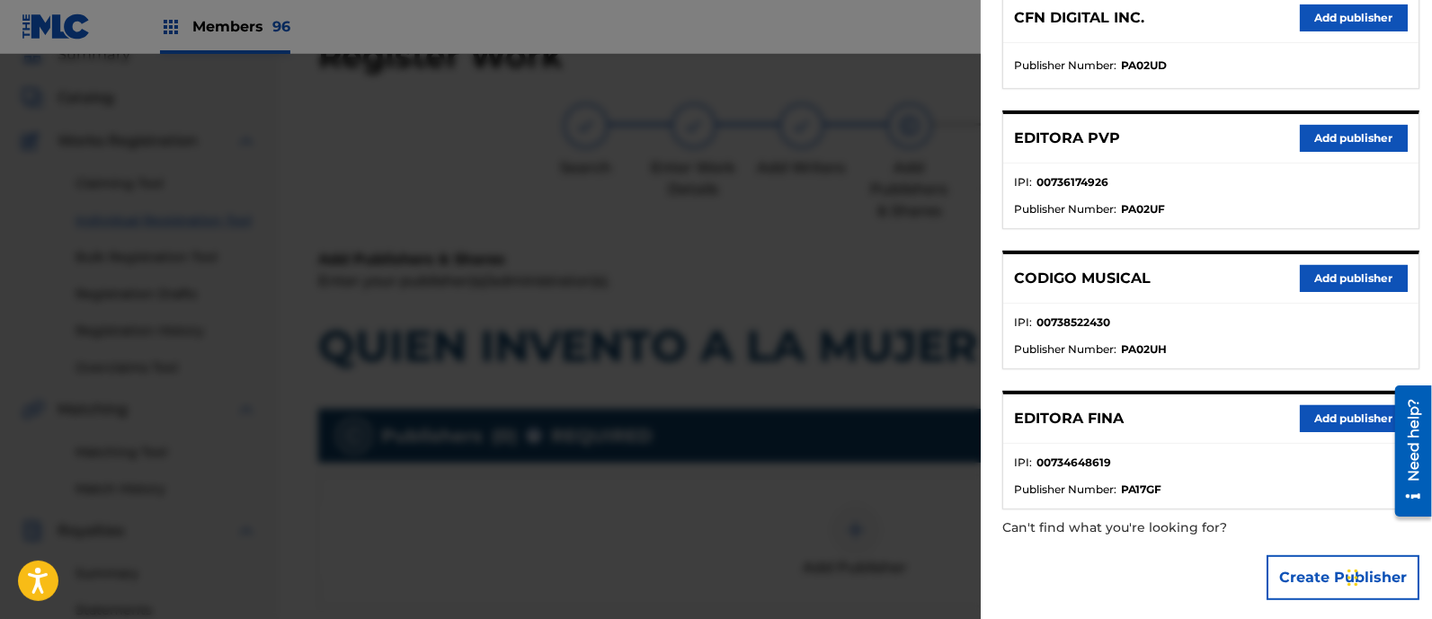
scroll to position [262, 0]
click at [1326, 125] on button "Add publisher" at bounding box center [1354, 137] width 108 height 27
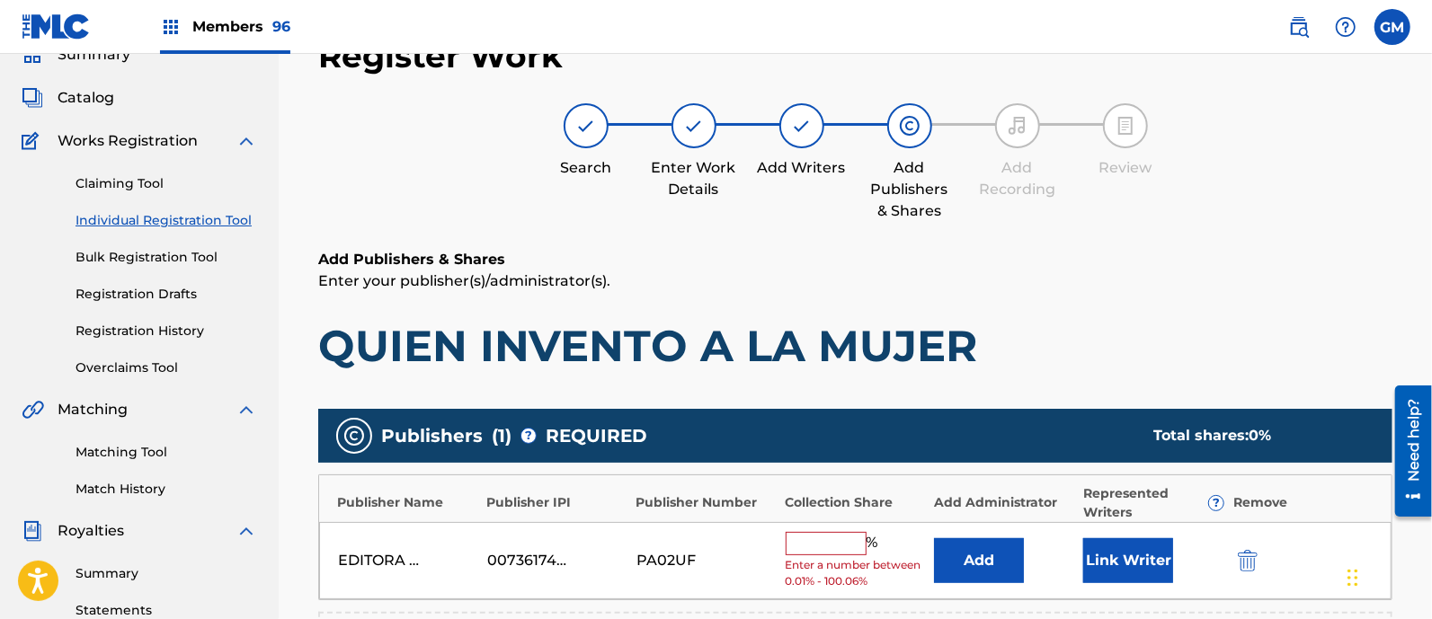
click at [821, 548] on input "text" at bounding box center [825, 543] width 81 height 23
type input "100"
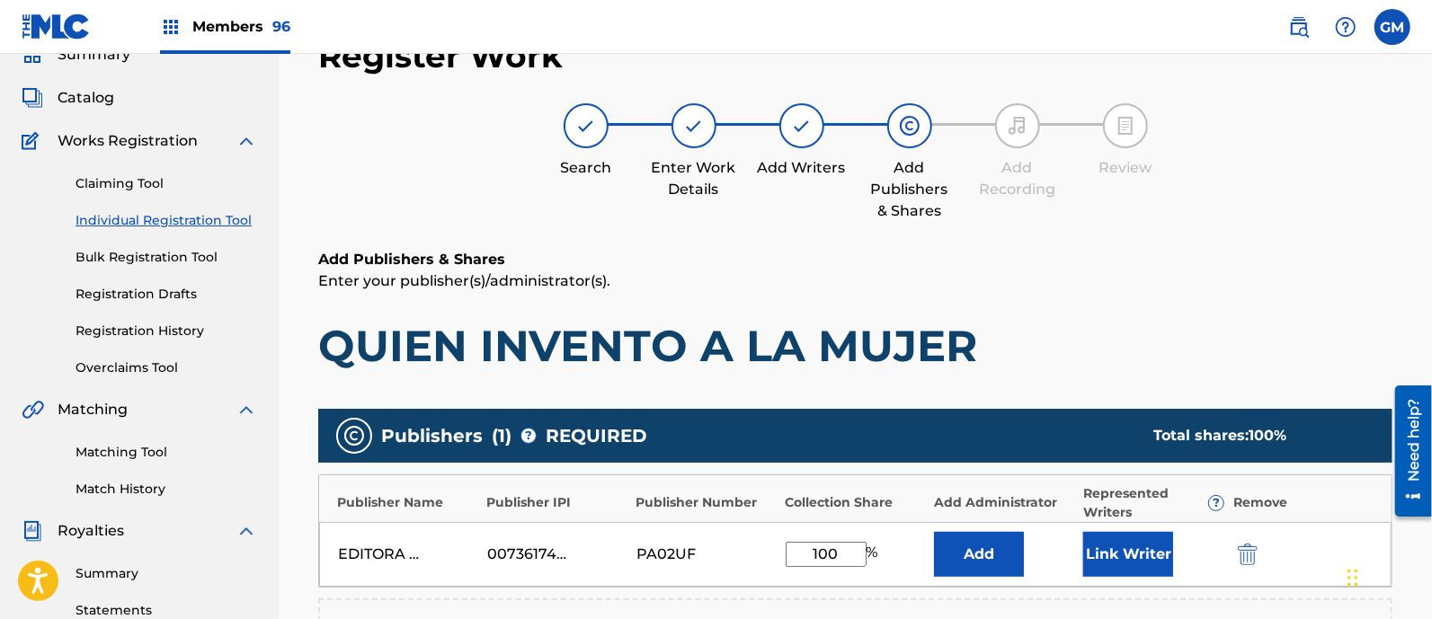
click at [1105, 556] on button "Link Writer" at bounding box center [1128, 554] width 90 height 45
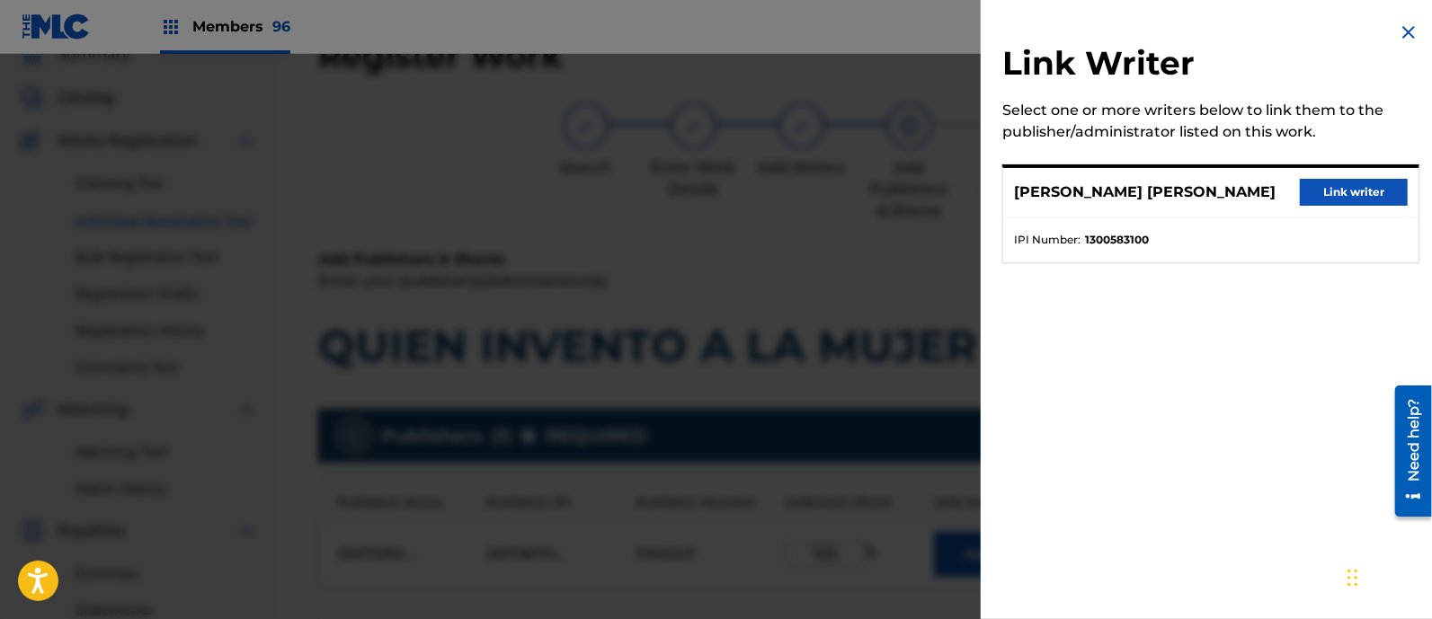
click at [1321, 190] on button "Link writer" at bounding box center [1354, 192] width 108 height 27
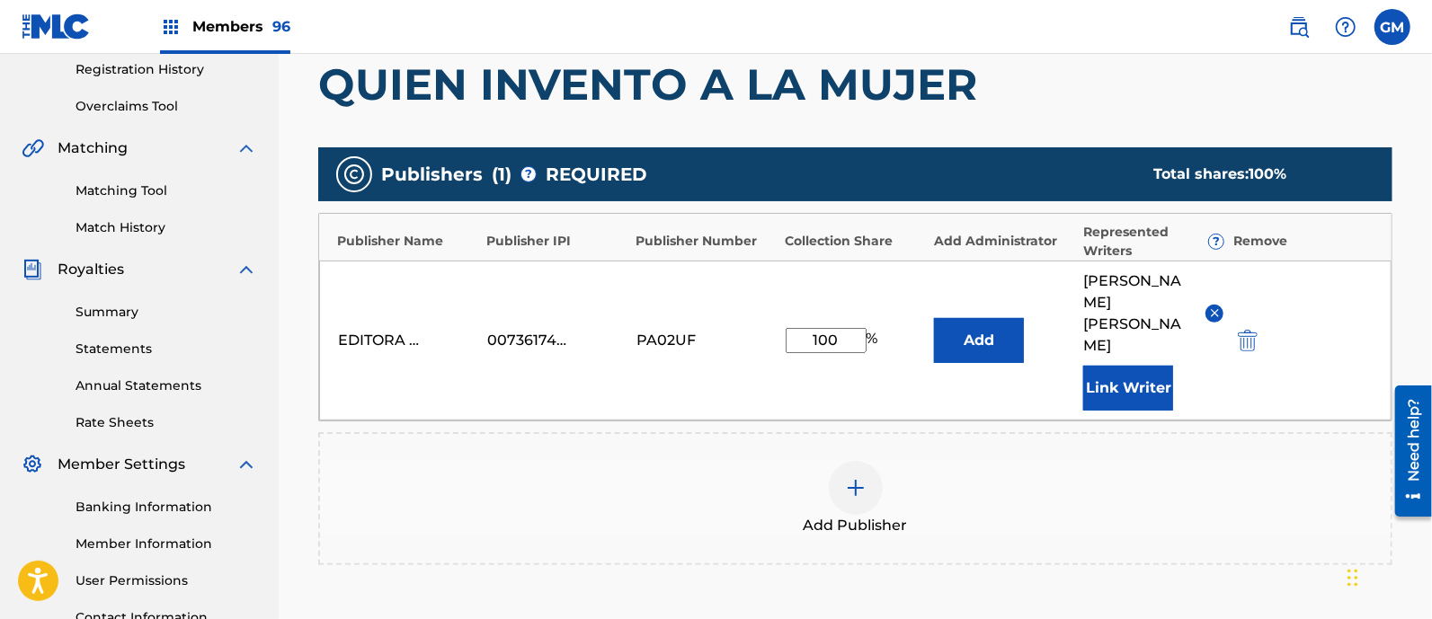
scroll to position [573, 0]
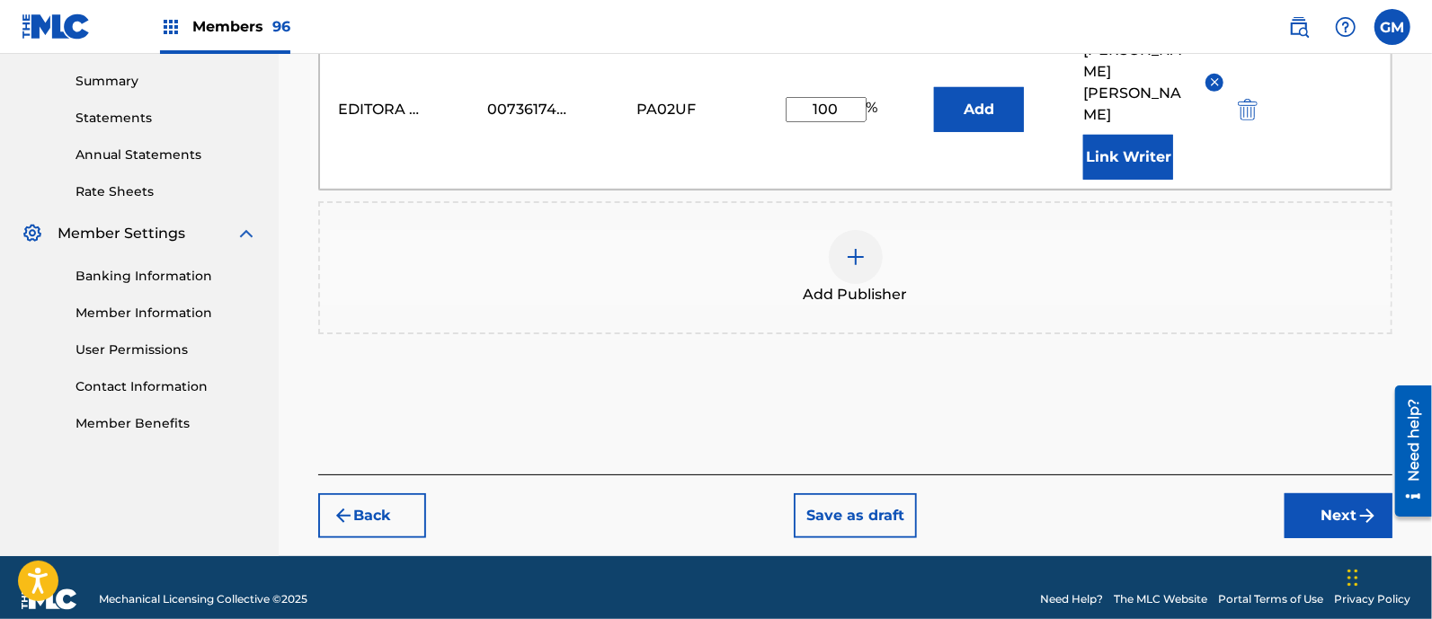
click at [1317, 493] on button "Next" at bounding box center [1338, 515] width 108 height 45
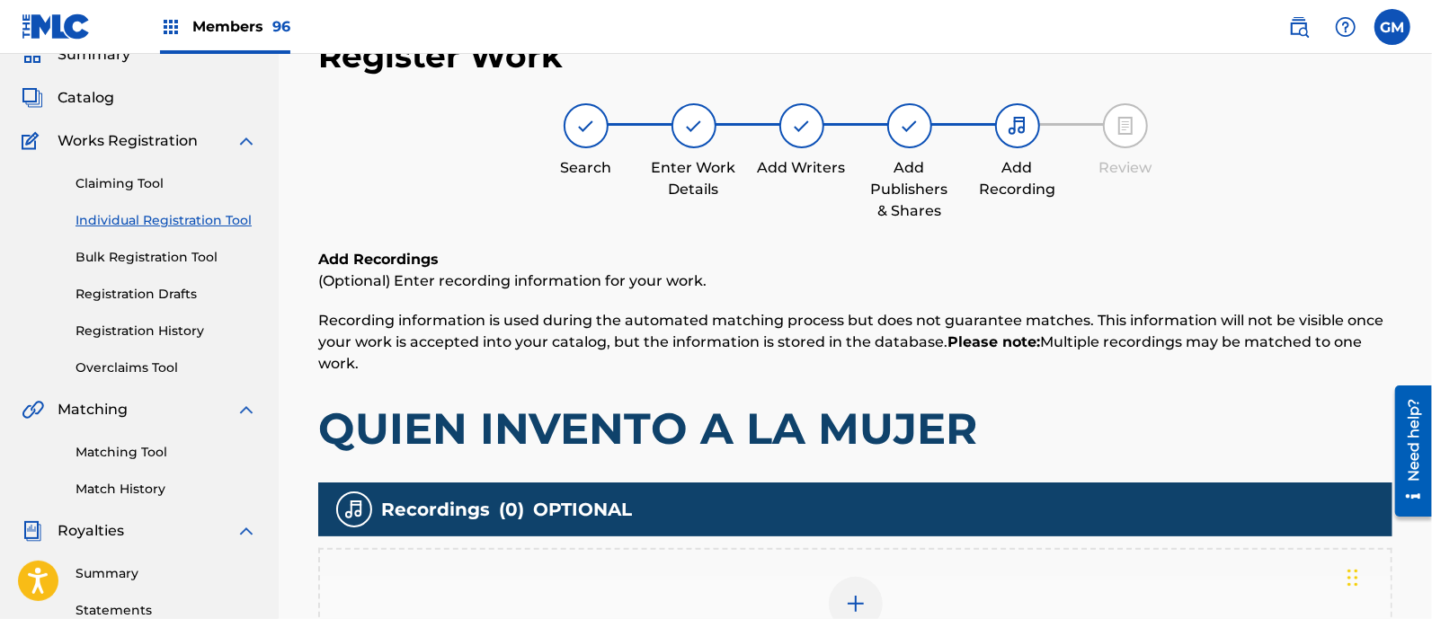
scroll to position [81, 0]
click at [857, 594] on img at bounding box center [856, 604] width 22 height 22
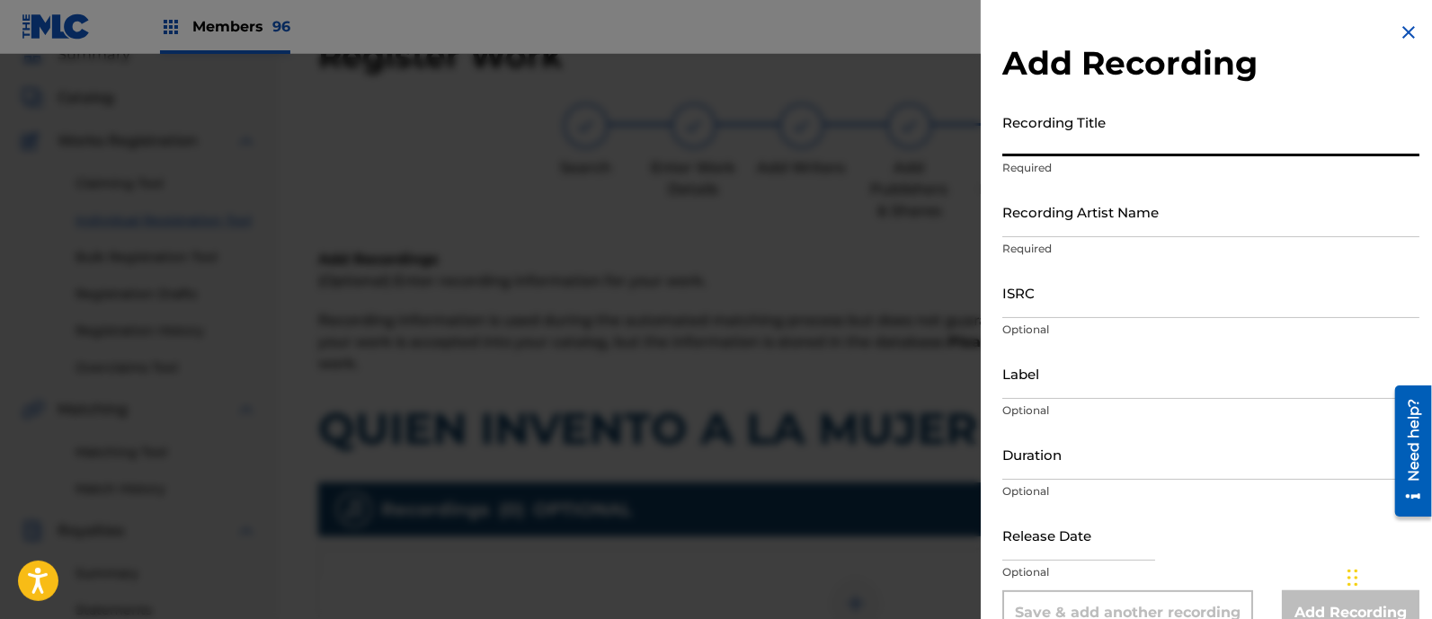
click at [1081, 125] on input "Recording Title" at bounding box center [1210, 130] width 417 height 51
paste input "QUIEN INVENTO A LA MUJER ISRC: US3DF2568918"
drag, startPoint x: 1189, startPoint y: 144, endPoint x: 1352, endPoint y: 150, distance: 162.8
click at [1352, 150] on input "QUIEN INVENTO A LA MUJER ISRC: US3DF2568918" at bounding box center [1210, 130] width 417 height 51
type input "QUIEN INVENTO A LA MUJER"
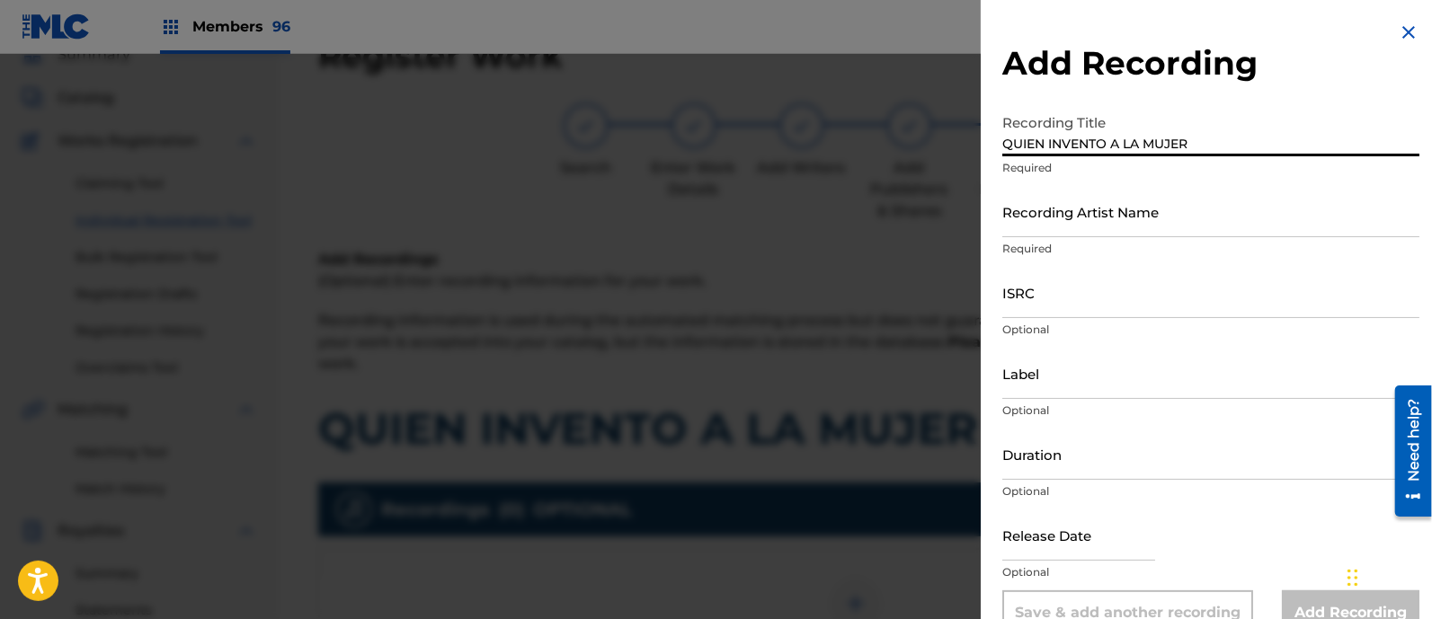
click at [1081, 282] on input "ISRC" at bounding box center [1210, 292] width 417 height 51
paste input "QUIEN INVENTO A LA MUJER ISRC: US3DF2568918"
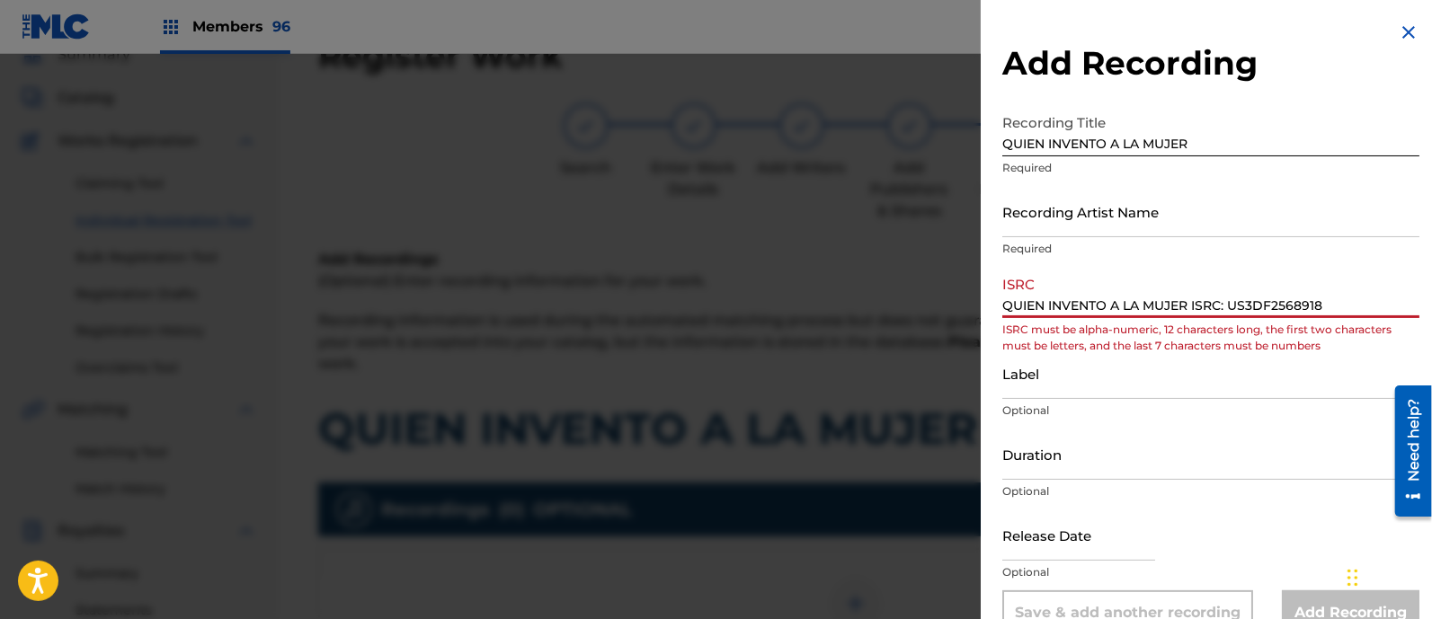
drag, startPoint x: 1230, startPoint y: 305, endPoint x: 752, endPoint y: 290, distance: 478.3
click at [752, 290] on div "Add Recording Recording Title QUIEN INVENTO A LA MUJER Required Recording Artis…" at bounding box center [716, 336] width 1432 height 565
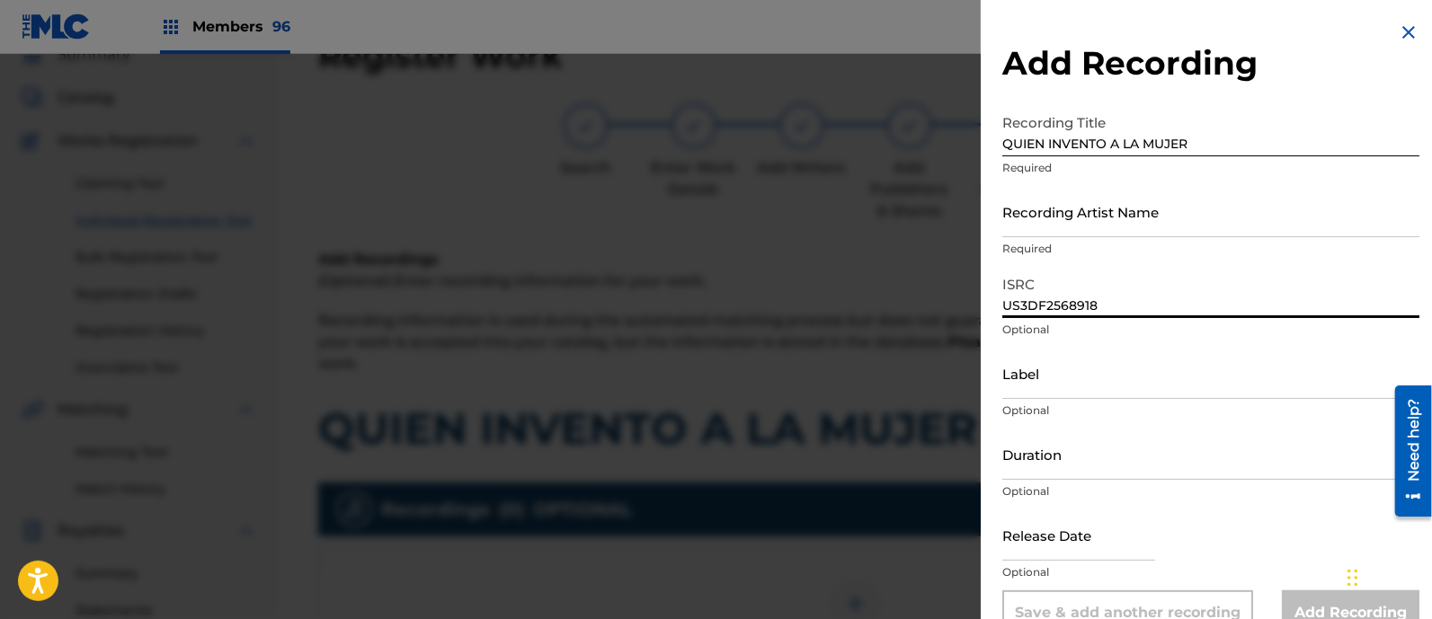
type input "US3DF2568918"
click at [1047, 208] on input "Recording Artist Name" at bounding box center [1210, 211] width 417 height 51
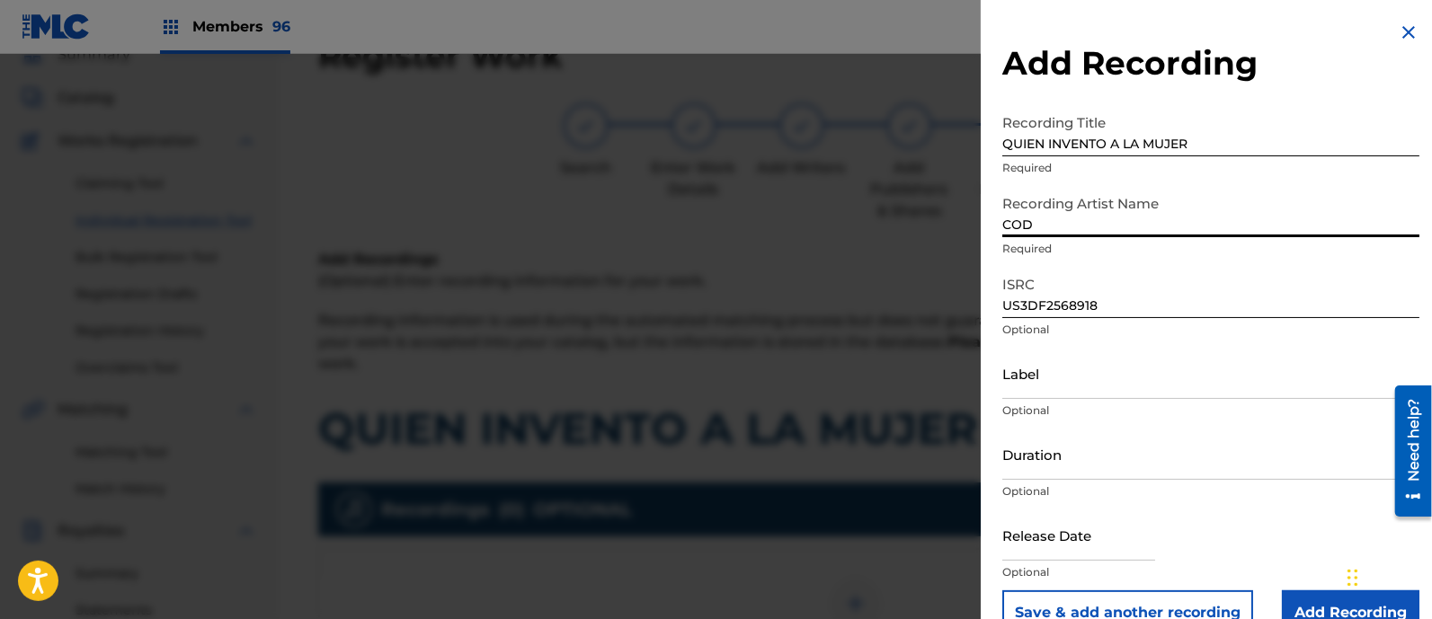
type input "CODIGO FN"
click at [1060, 391] on input "Label" at bounding box center [1210, 373] width 417 height 51
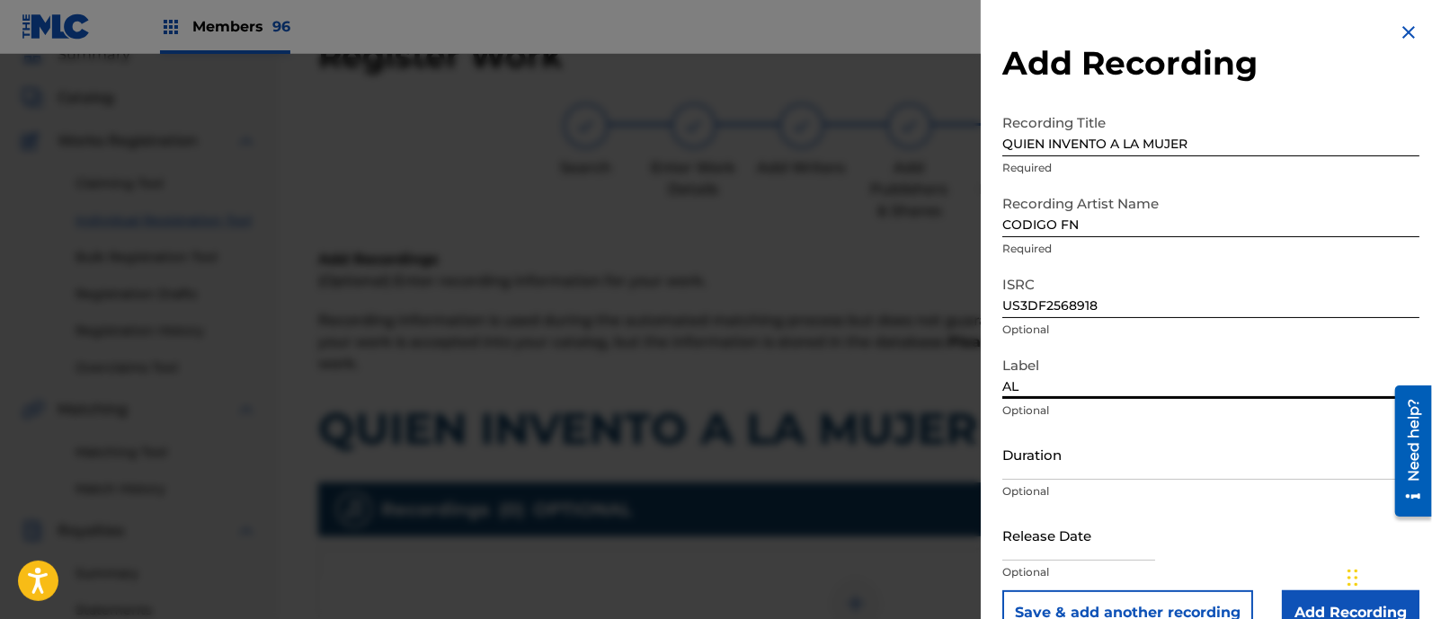
type input "AL MILLON MUSIC"
click at [1045, 528] on input "text" at bounding box center [1078, 535] width 153 height 51
select select "7"
select select "2025"
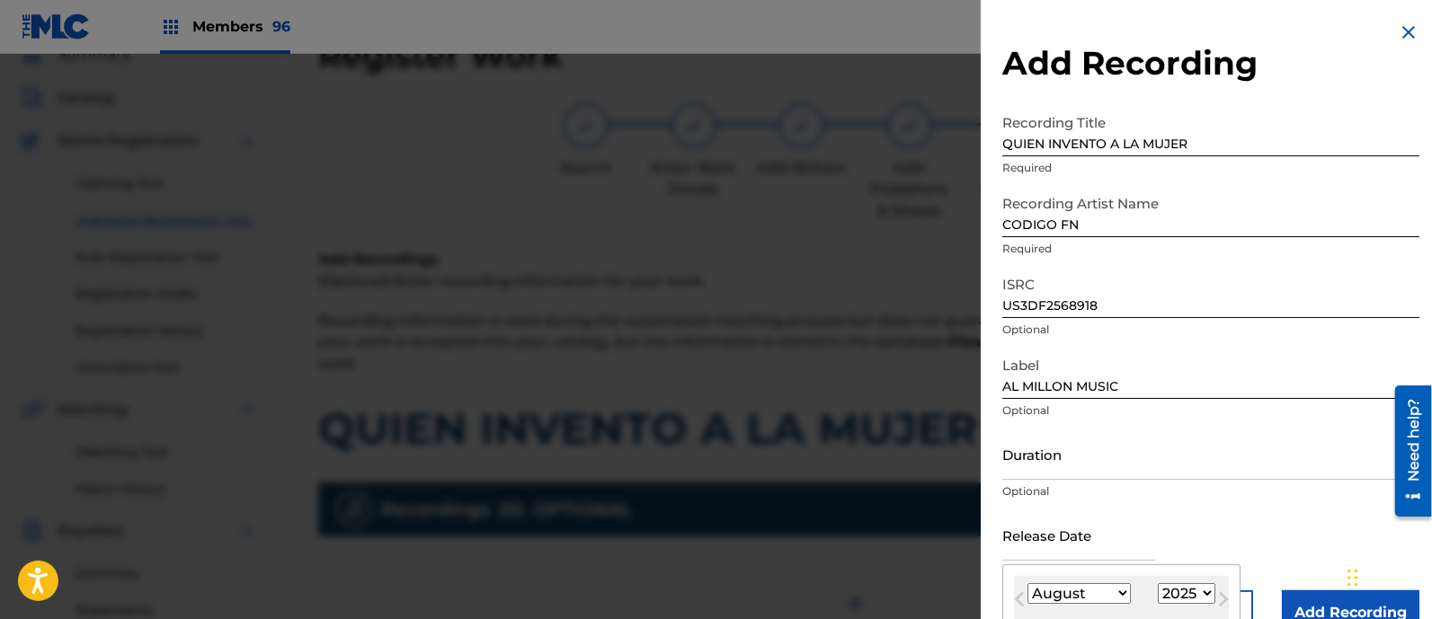
scroll to position [204, 0]
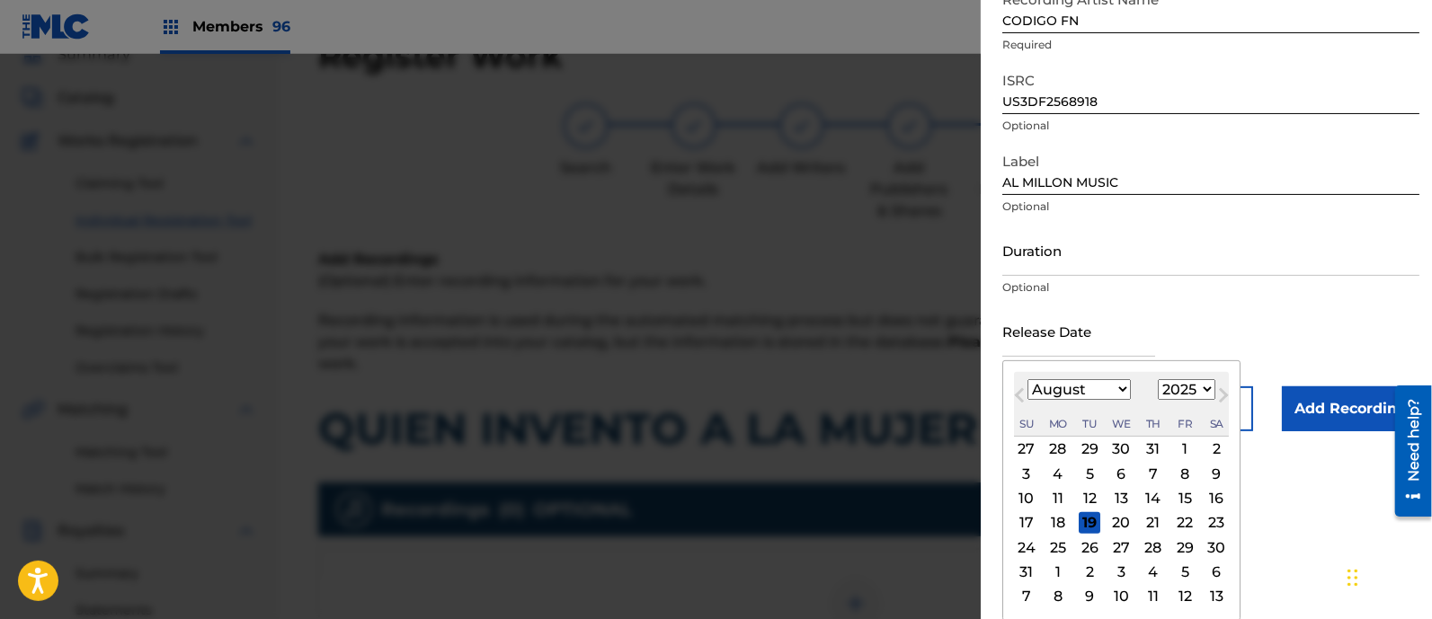
click at [1040, 393] on select "January February March April May June July August September October November De…" at bounding box center [1078, 389] width 103 height 21
select select "5"
click at [1027, 400] on select "January February March April May June July August September October November De…" at bounding box center [1078, 389] width 103 height 21
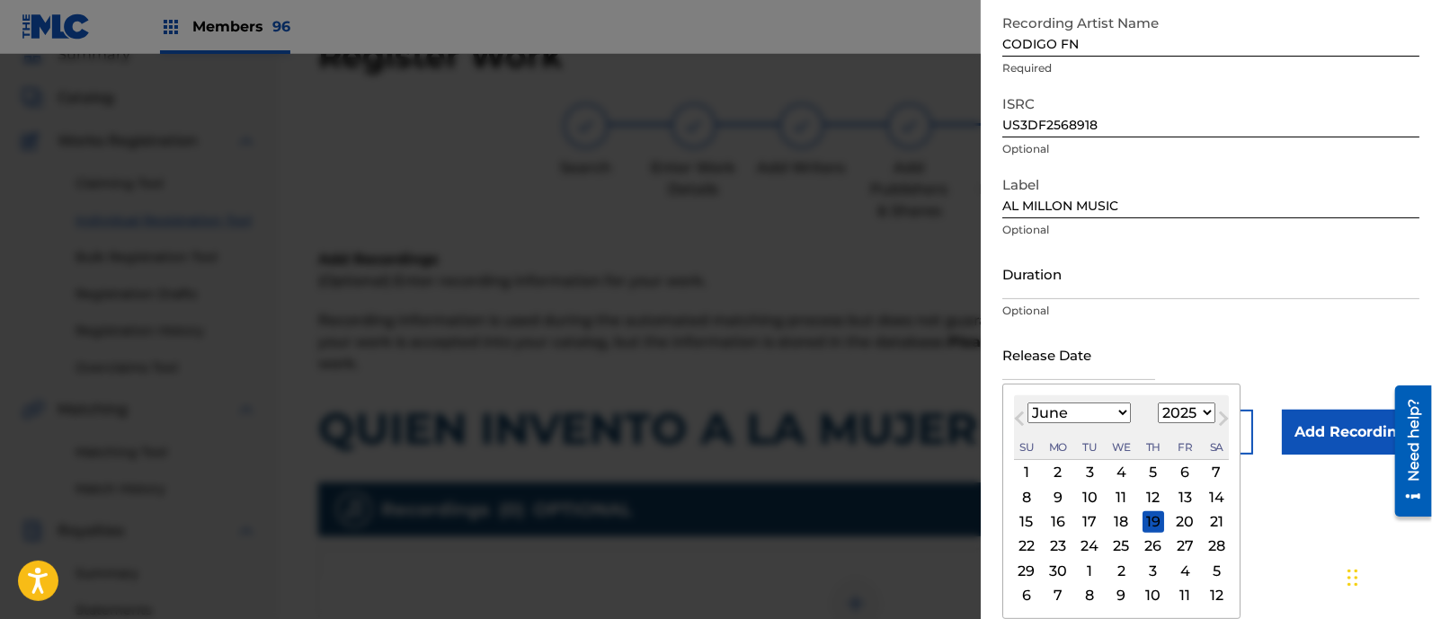
scroll to position [180, 0]
click at [1186, 519] on div "20" at bounding box center [1185, 523] width 22 height 22
type input "[DATE]"
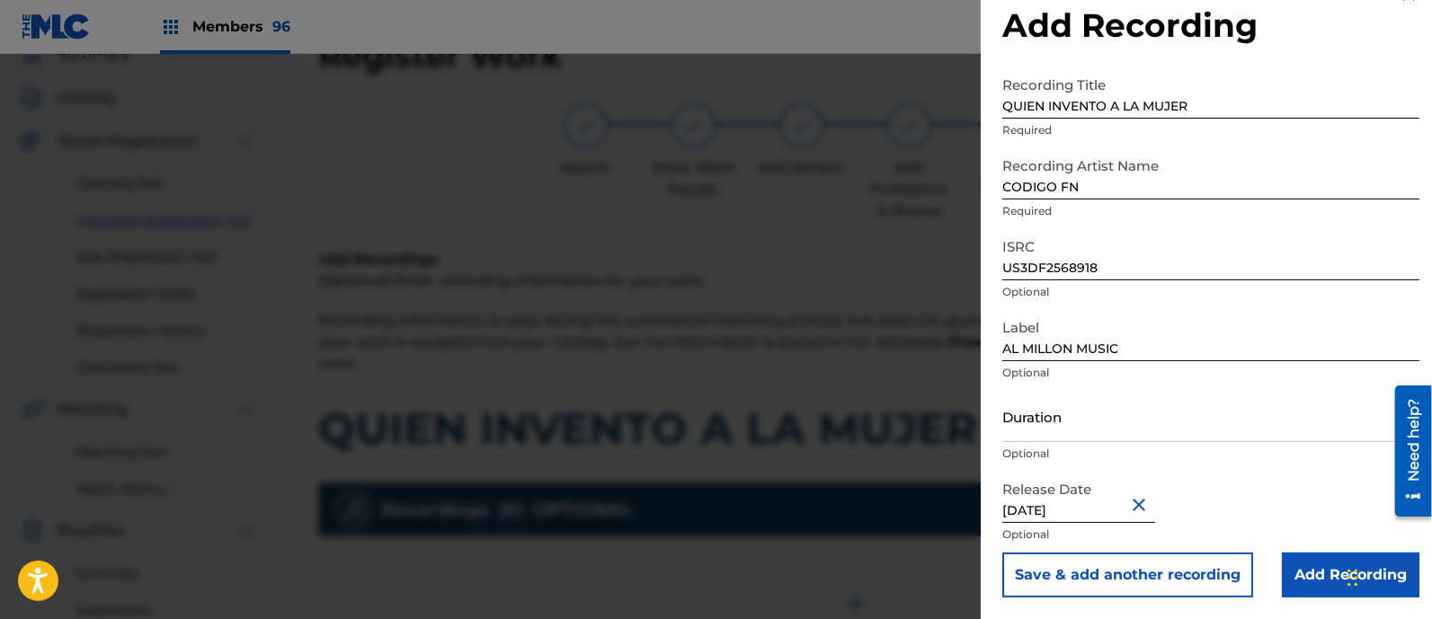
scroll to position [37, 0]
click at [1311, 573] on input "Add Recording" at bounding box center [1350, 576] width 137 height 45
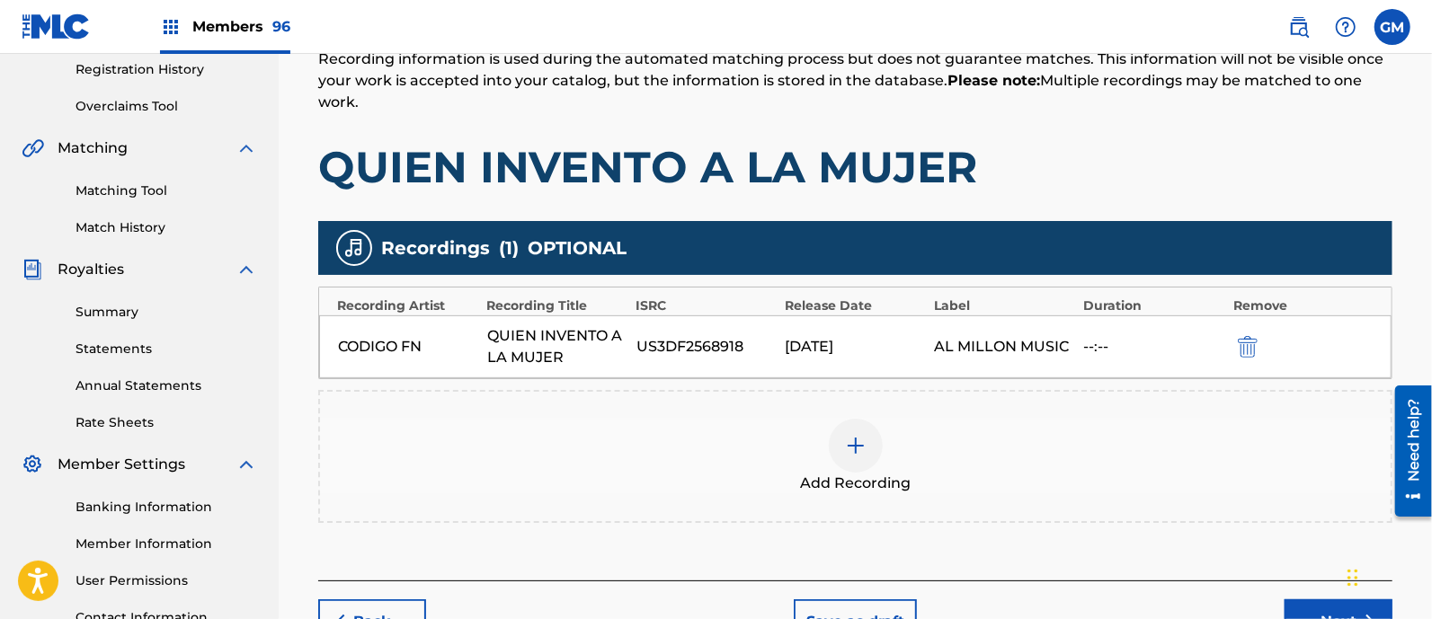
scroll to position [494, 0]
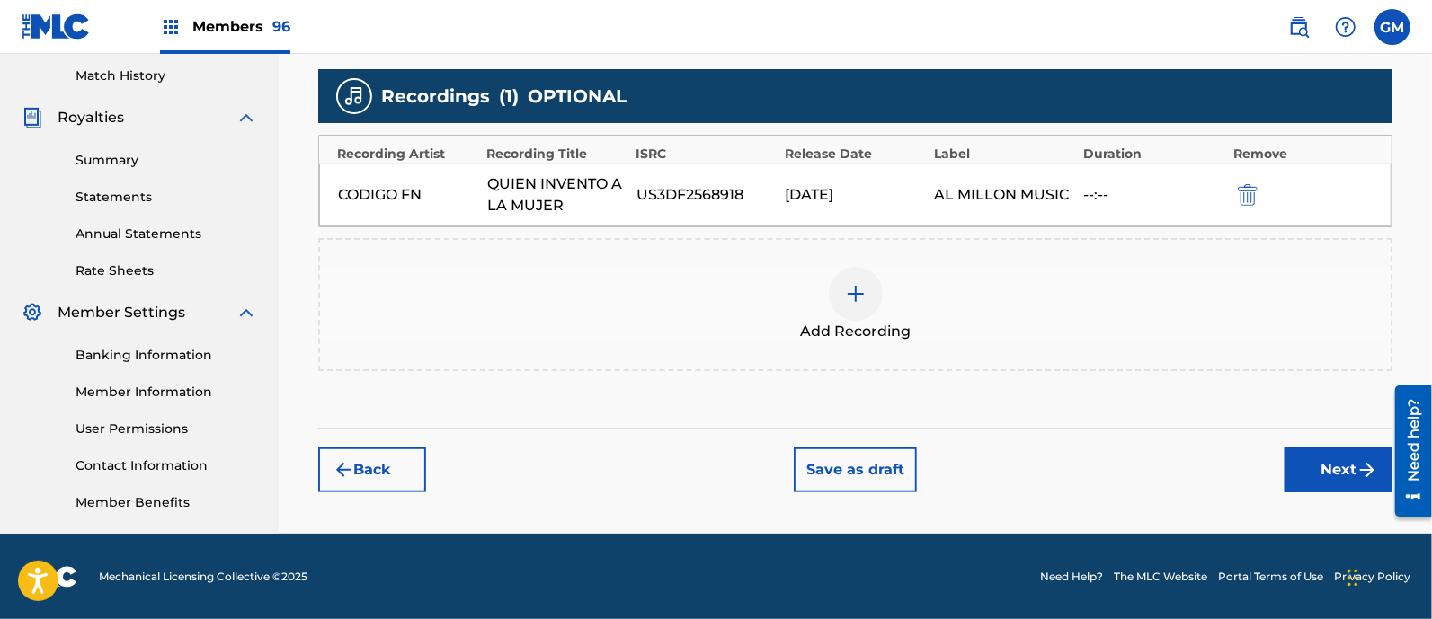
click at [1314, 468] on button "Next" at bounding box center [1338, 470] width 108 height 45
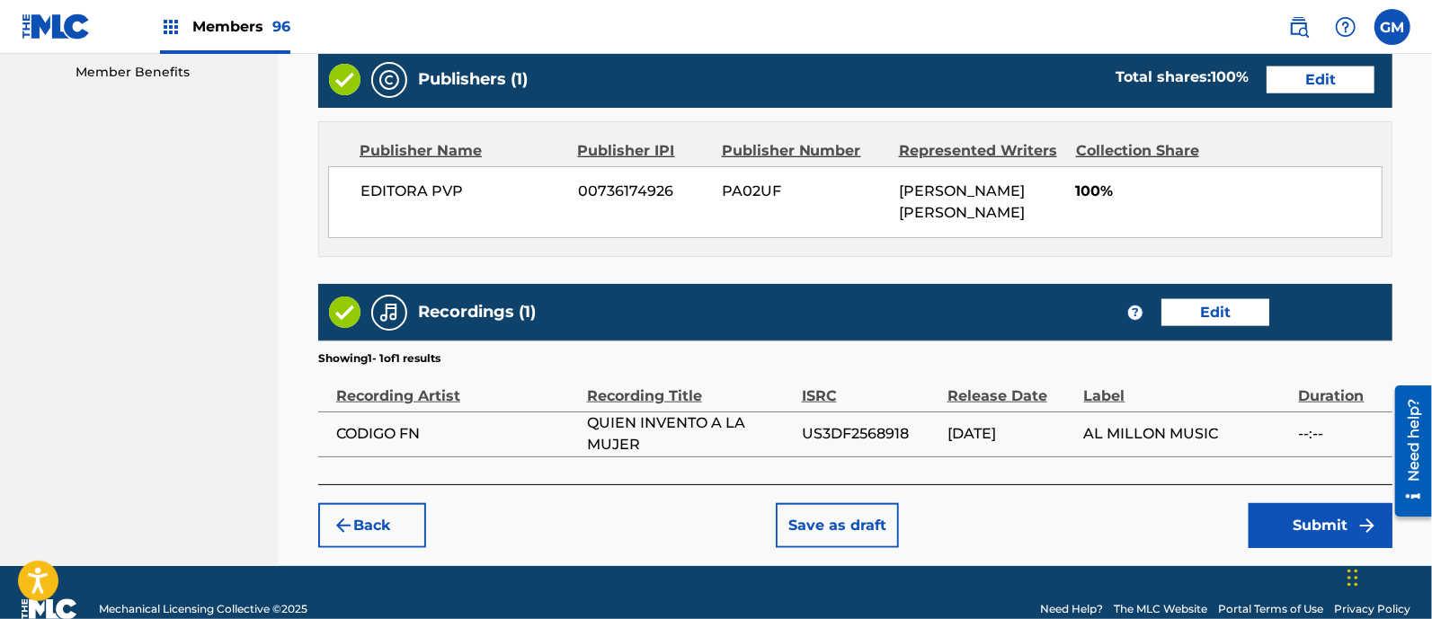
scroll to position [955, 0]
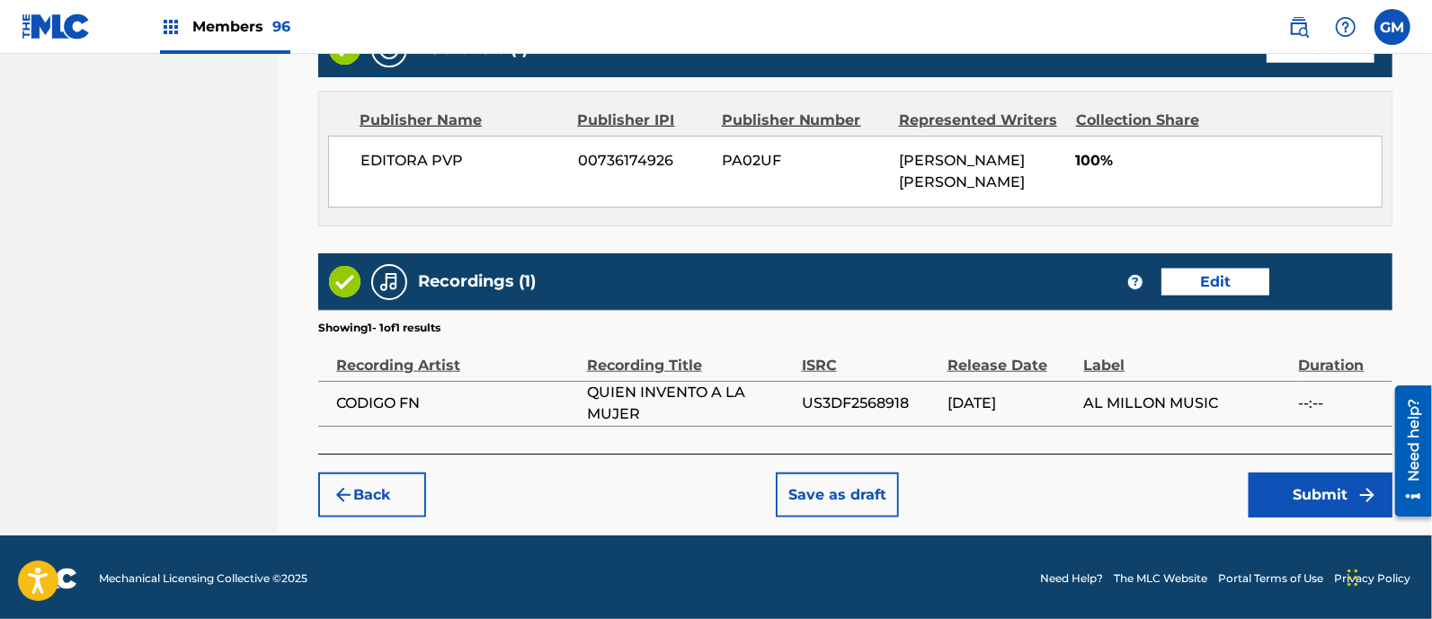
click at [1282, 492] on button "Submit" at bounding box center [1320, 495] width 144 height 45
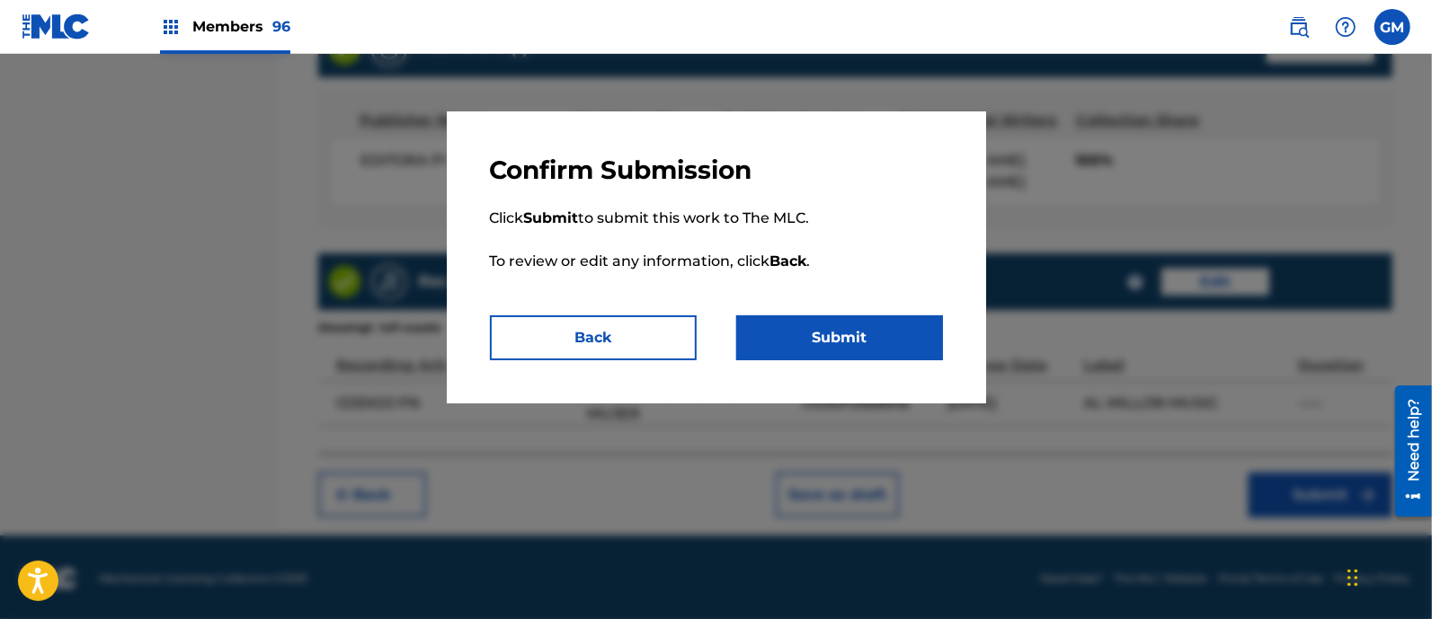
click at [803, 335] on button "Submit" at bounding box center [839, 337] width 207 height 45
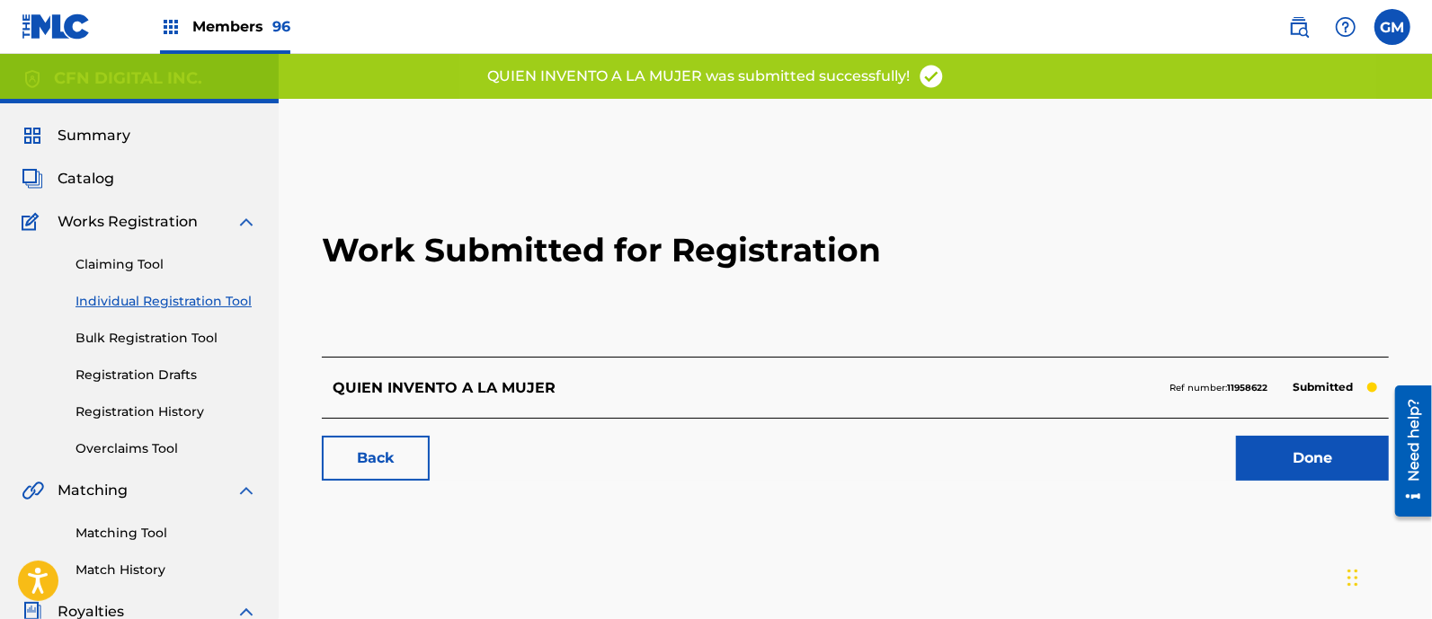
click at [1276, 450] on link "Done" at bounding box center [1312, 458] width 153 height 45
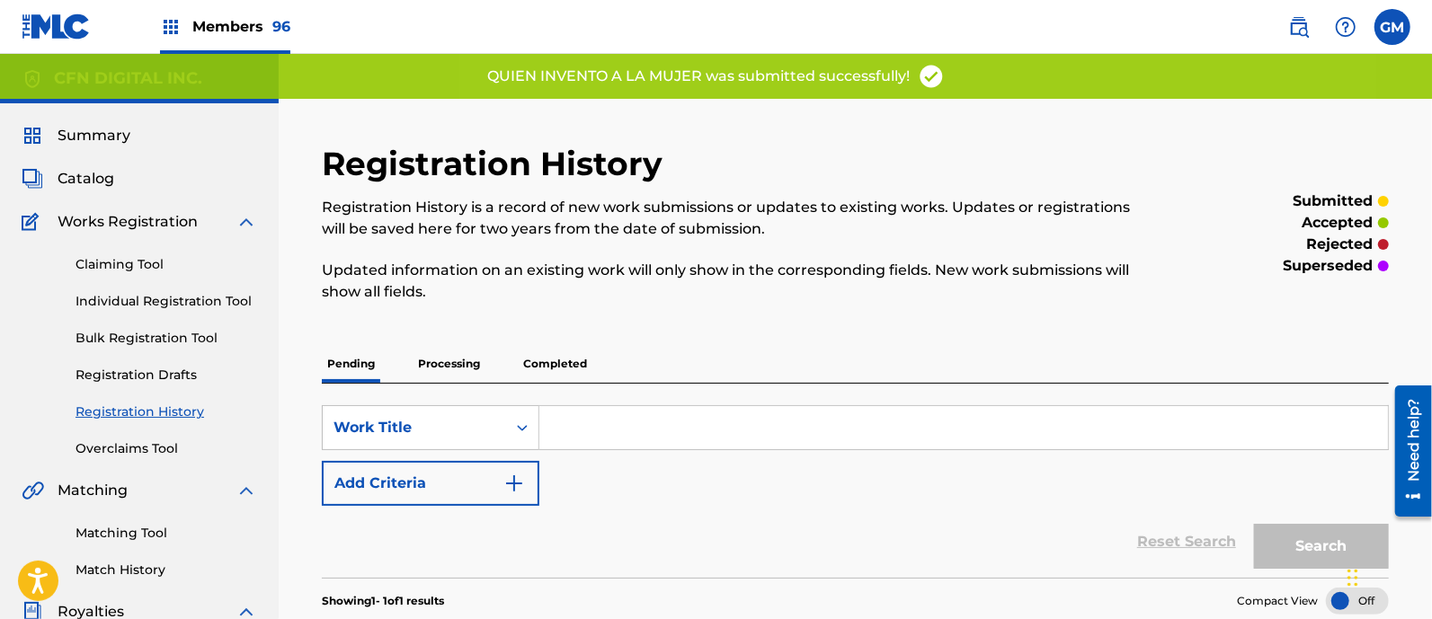
scroll to position [262, 0]
